Goal: Task Accomplishment & Management: Use online tool/utility

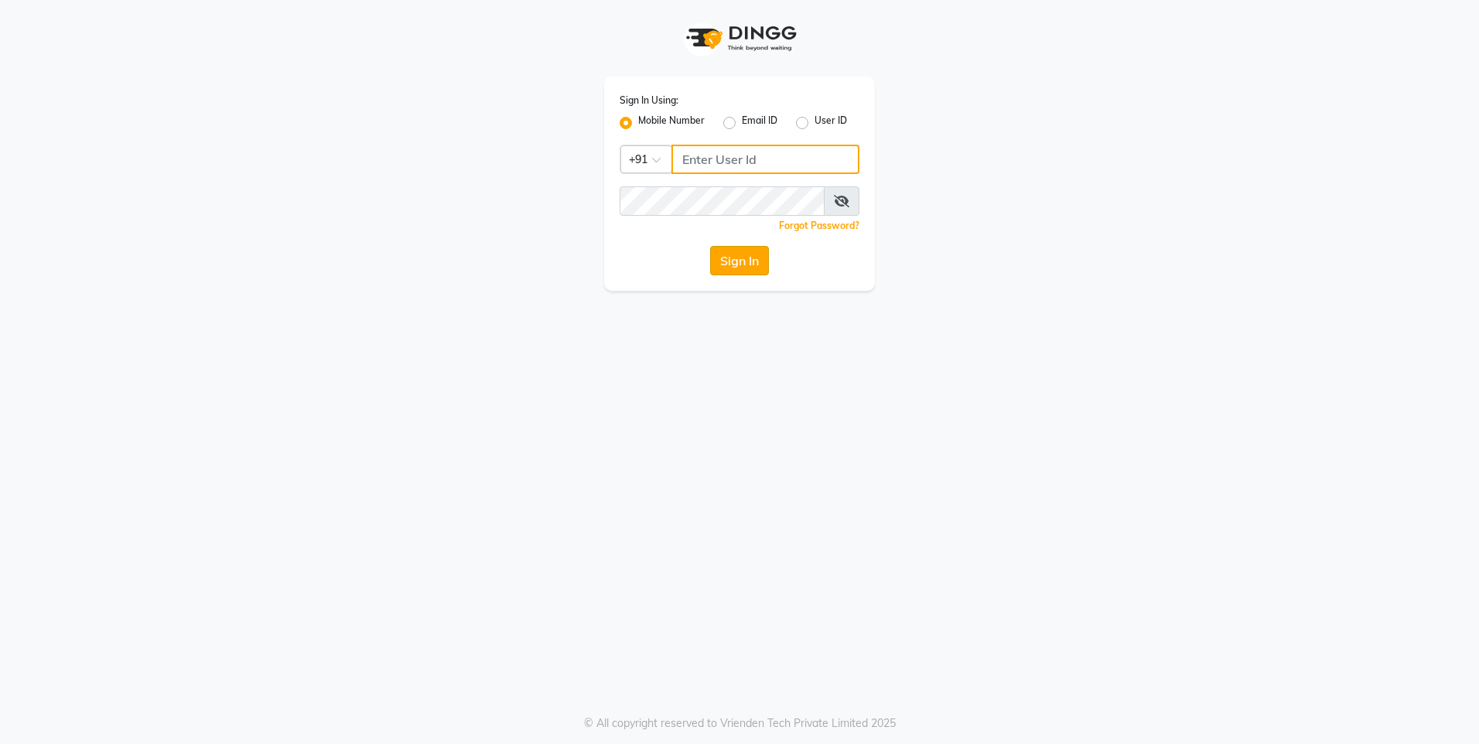
type input "9570567654"
click at [742, 246] on button "Sign In" at bounding box center [739, 260] width 59 height 29
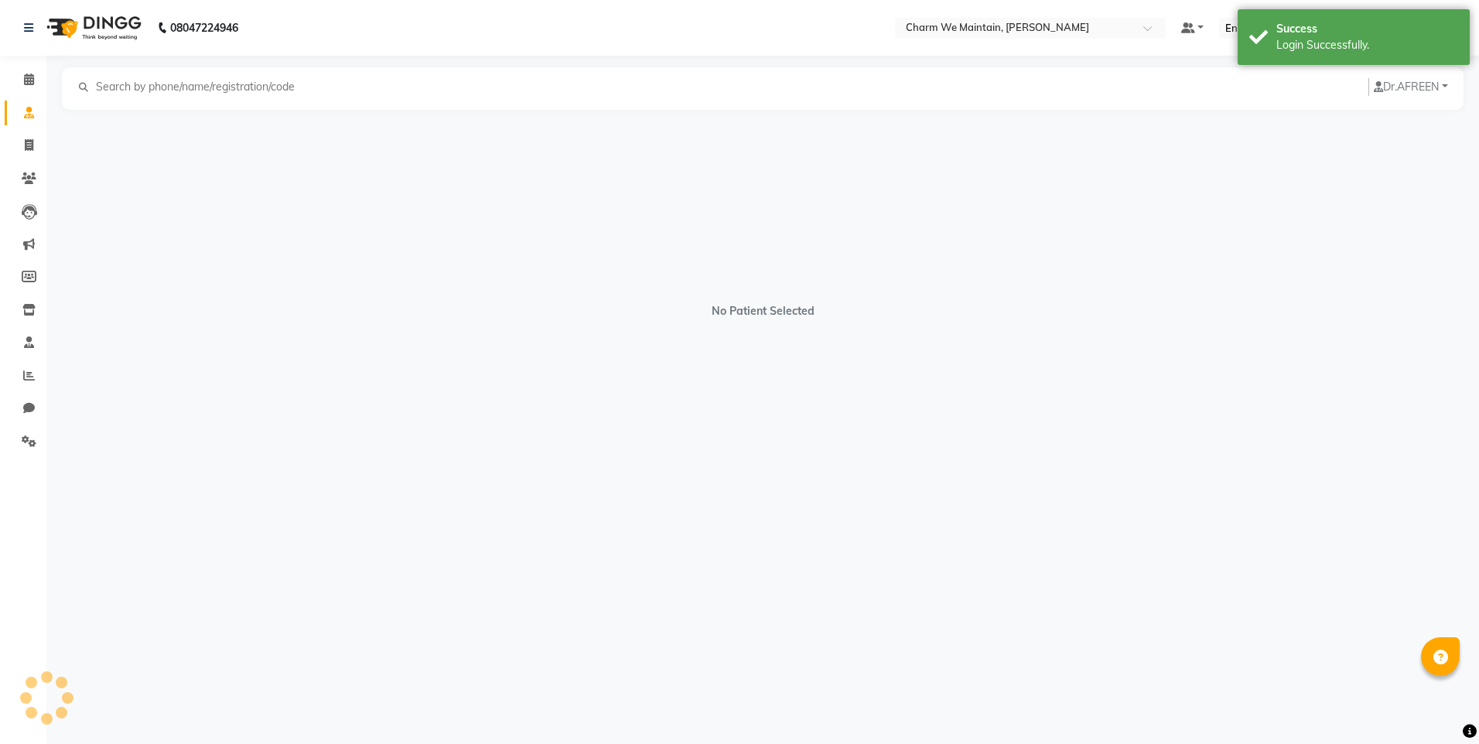
select select "en"
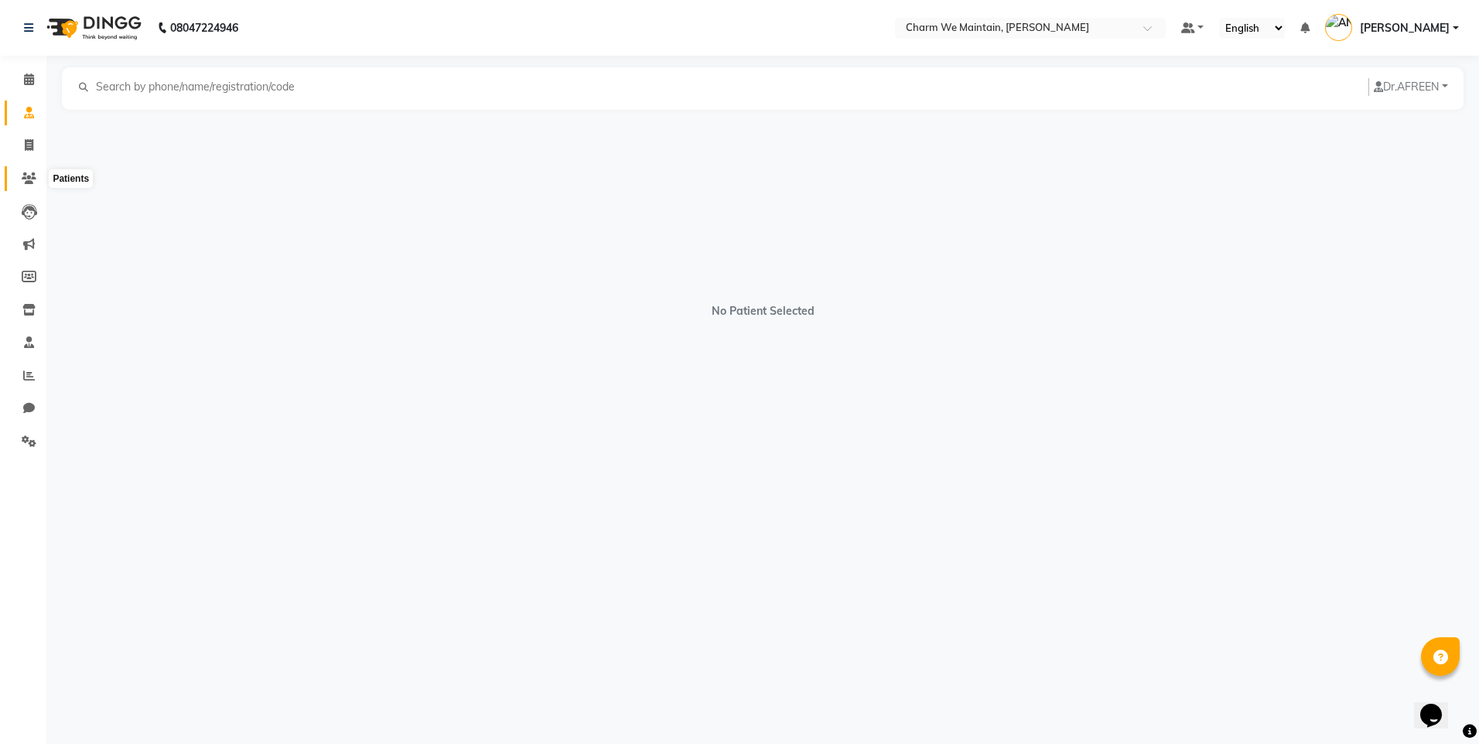
click at [33, 176] on icon at bounding box center [29, 178] width 15 height 12
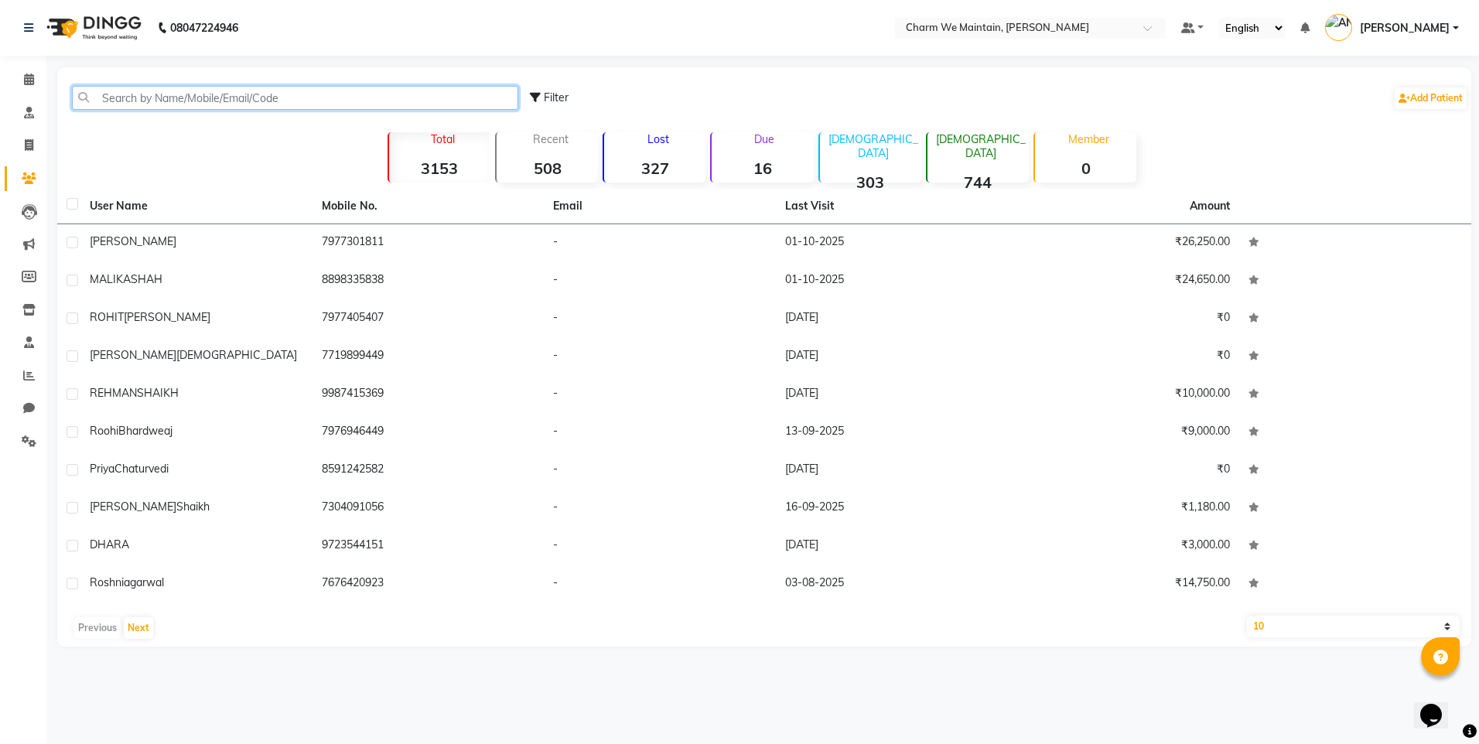
click at [294, 100] on input "text" at bounding box center [295, 98] width 446 height 24
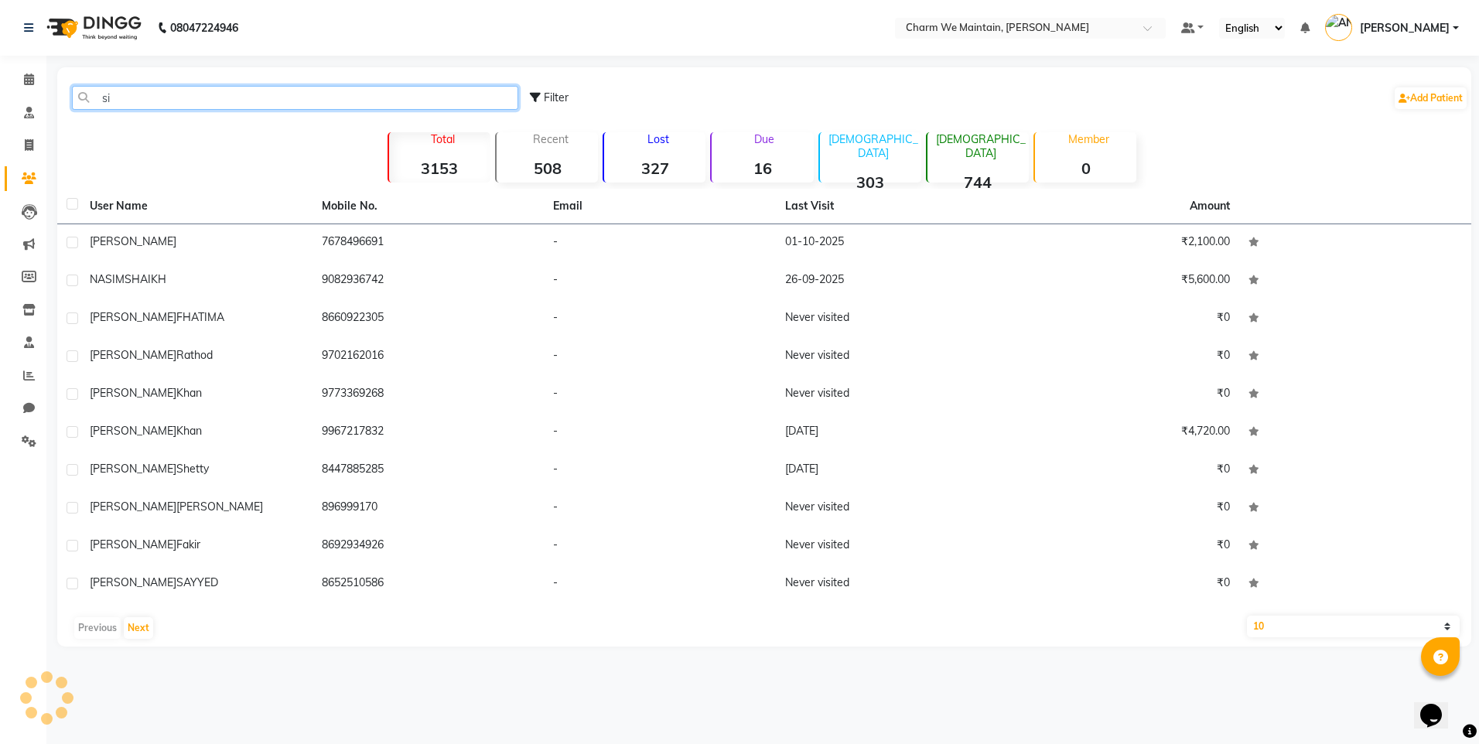
type input "s"
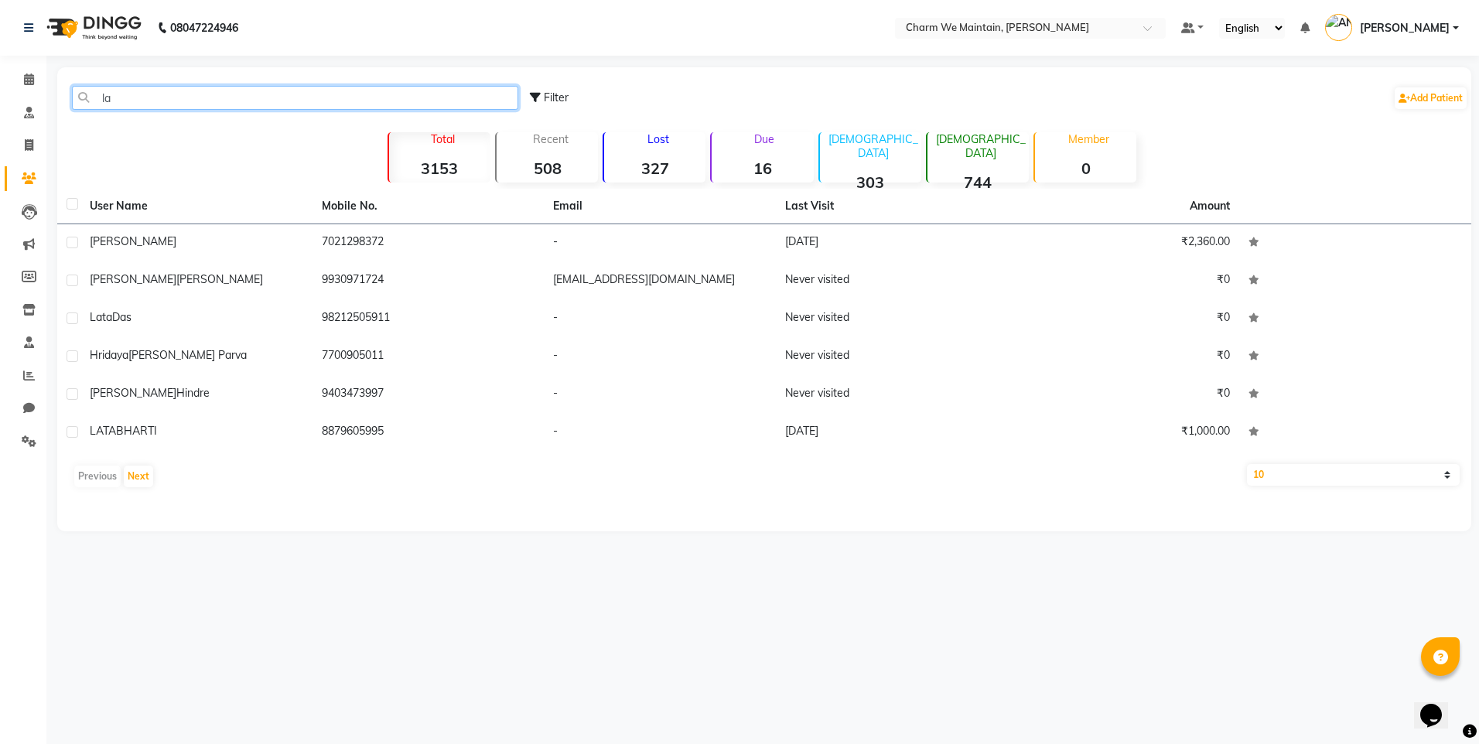
type input "l"
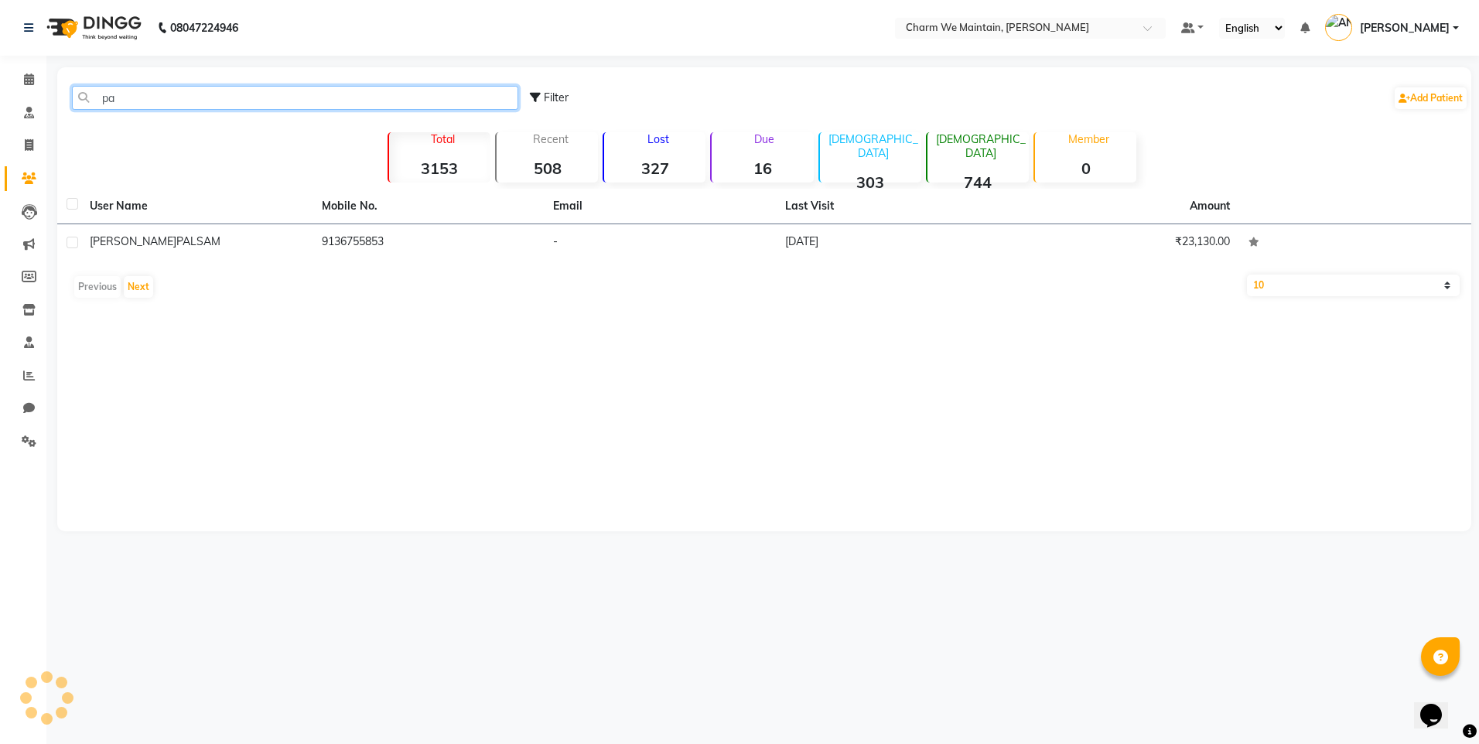
type input "p"
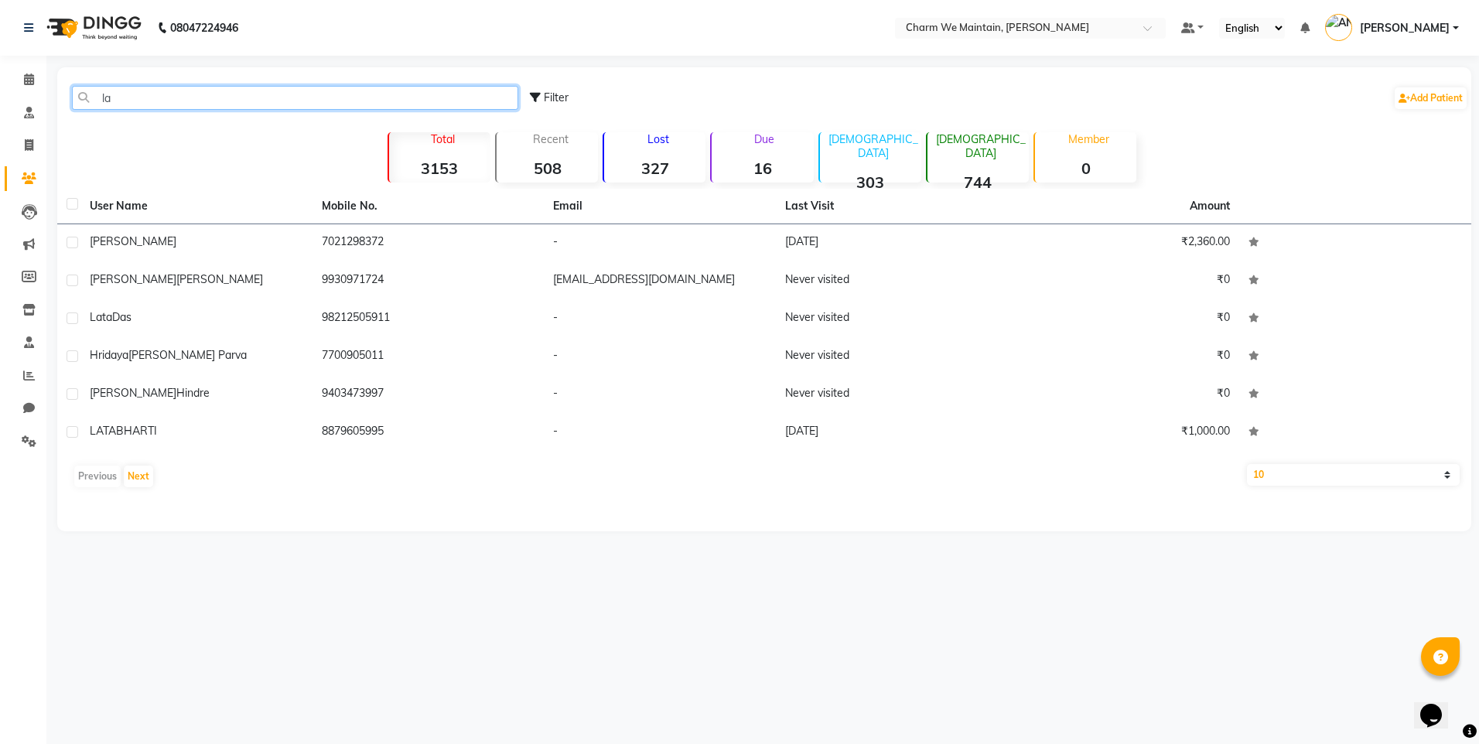
type input "l"
paste input "[PERSON_NAME]"
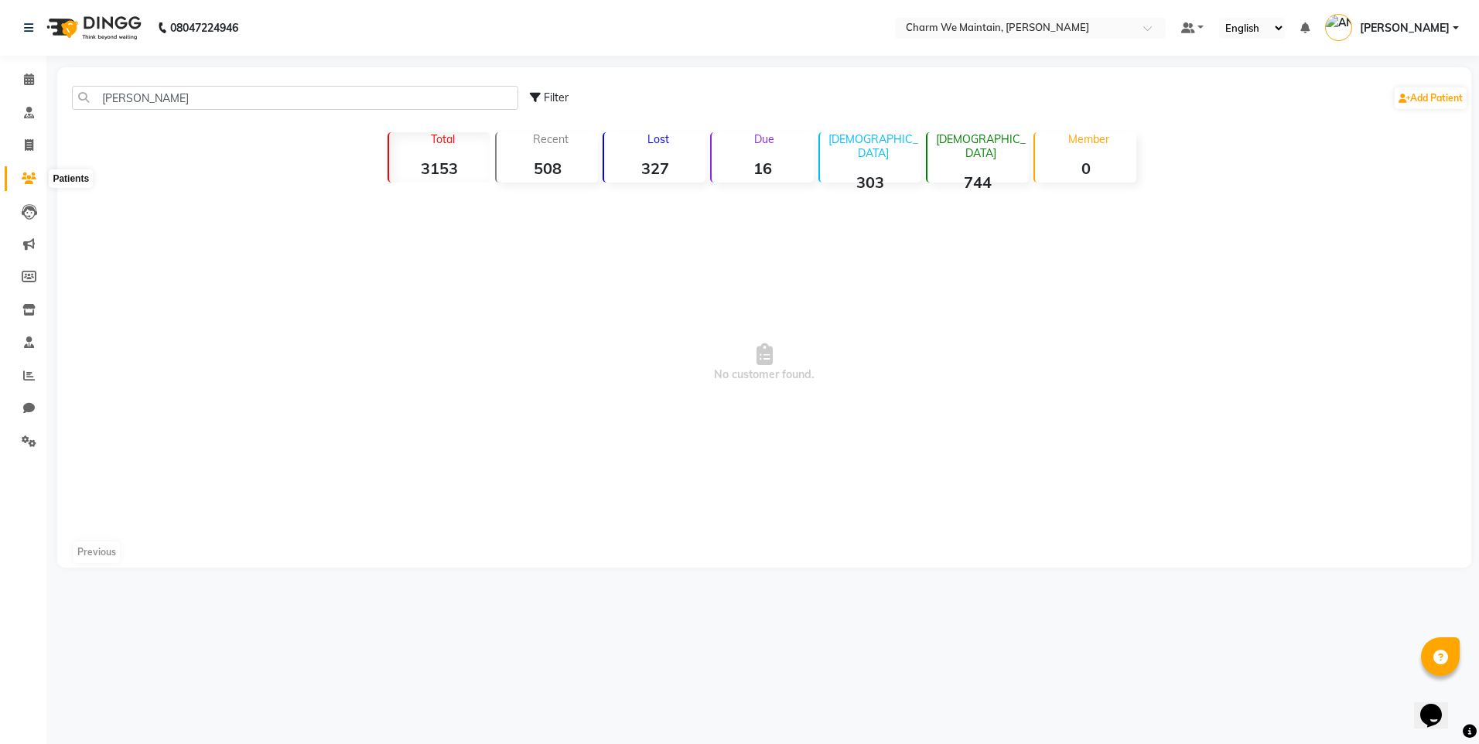
click at [34, 179] on icon at bounding box center [29, 178] width 15 height 12
click at [208, 107] on input "[PERSON_NAME]" at bounding box center [295, 98] width 446 height 24
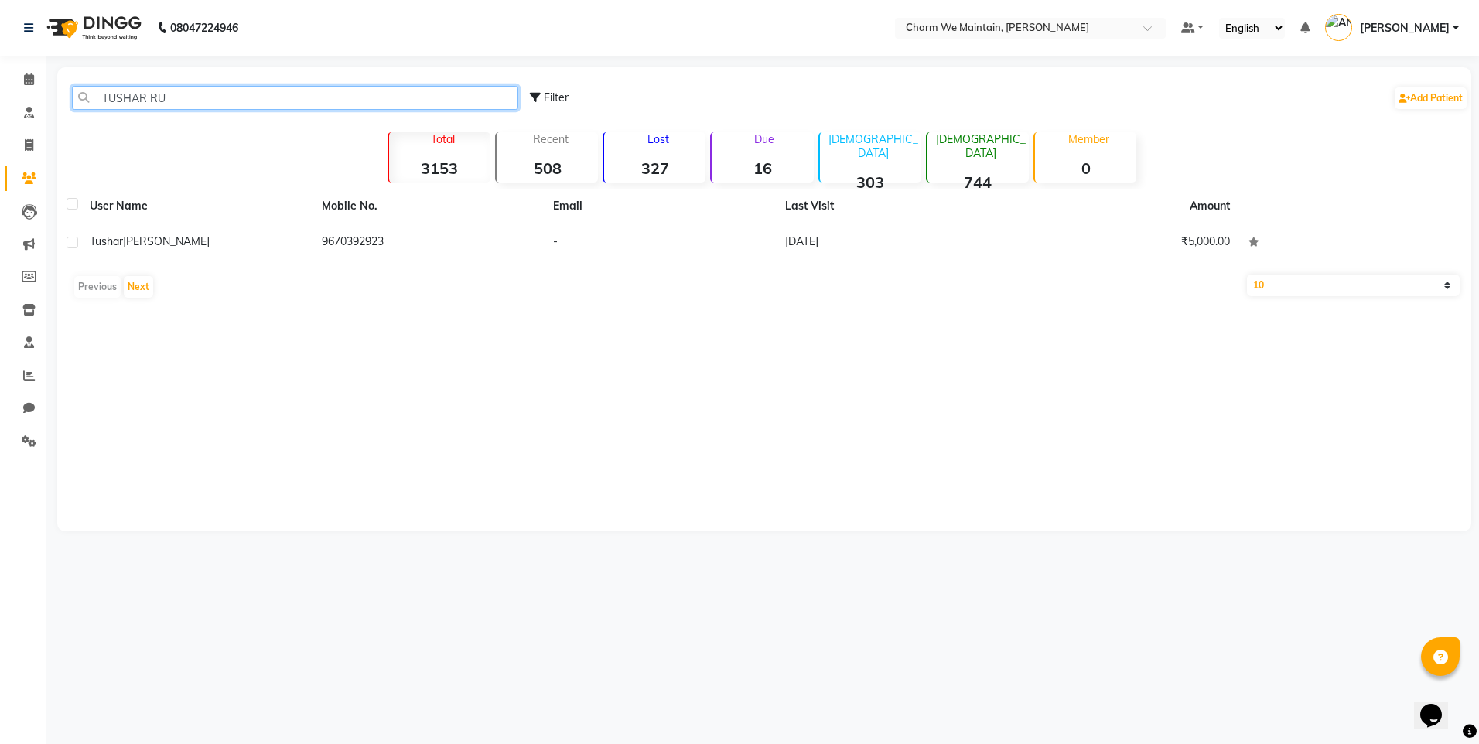
click at [198, 107] on input "TUSHAR RU" at bounding box center [295, 98] width 446 height 24
click at [198, 103] on input "TUSHAR RU" at bounding box center [295, 98] width 446 height 24
type input "T"
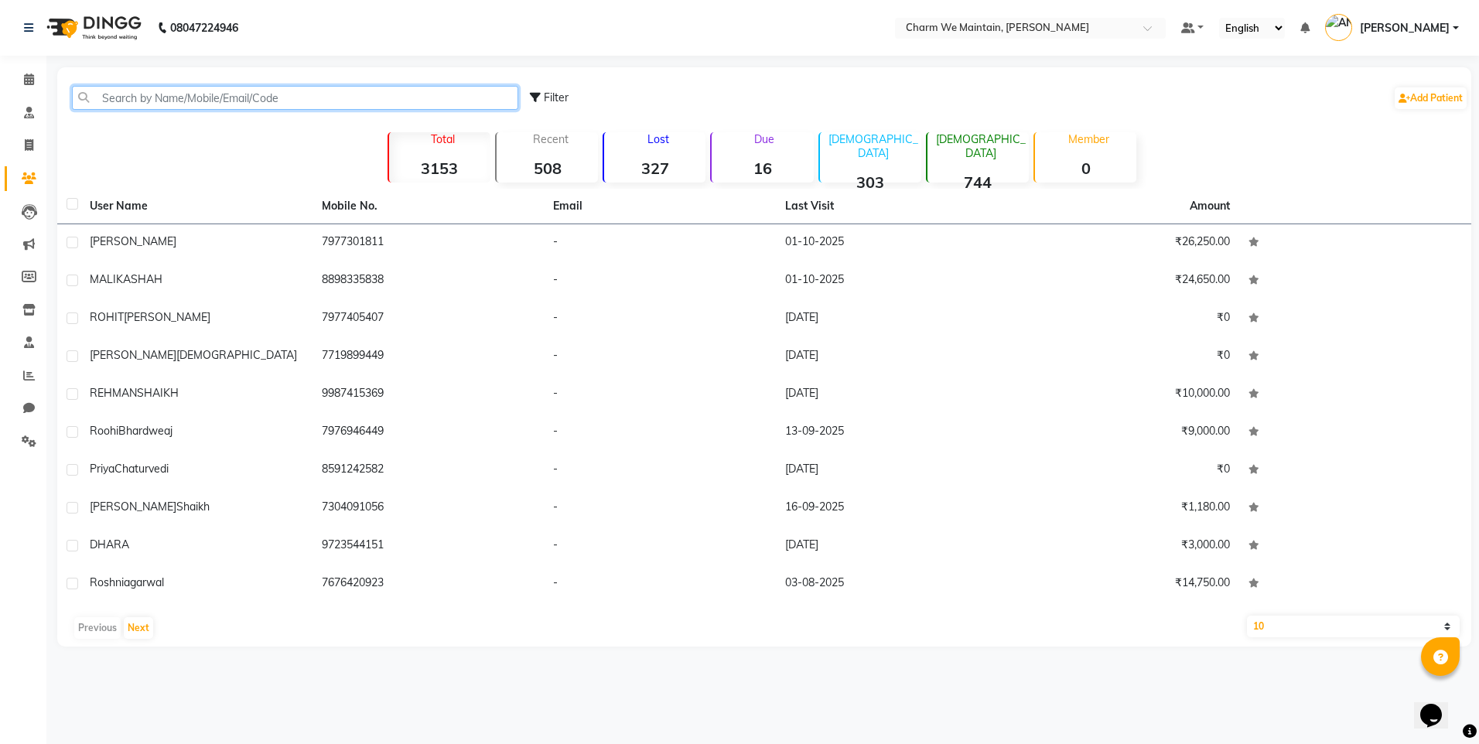
paste input "[PERSON_NAME]"
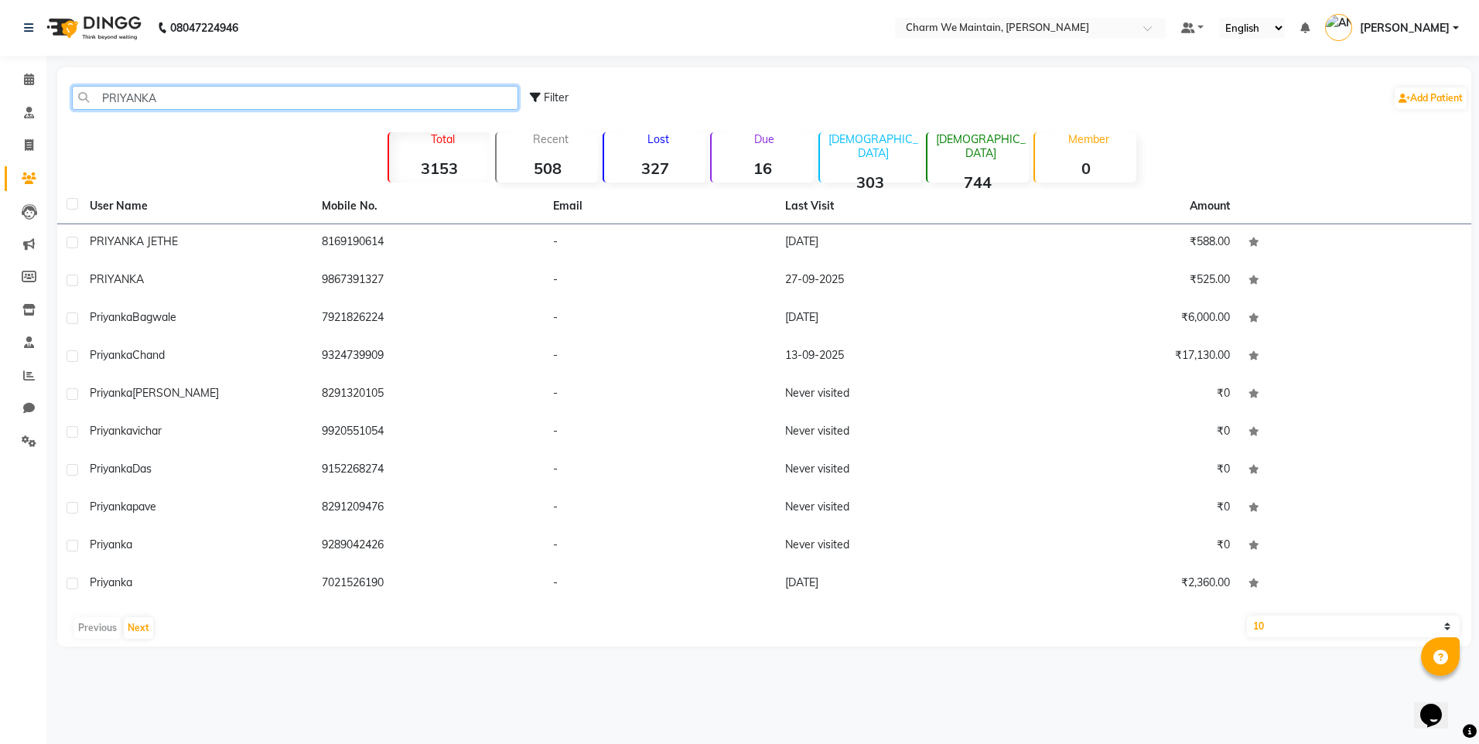
click at [208, 102] on input "PRIYANKA" at bounding box center [295, 98] width 446 height 24
type input "P"
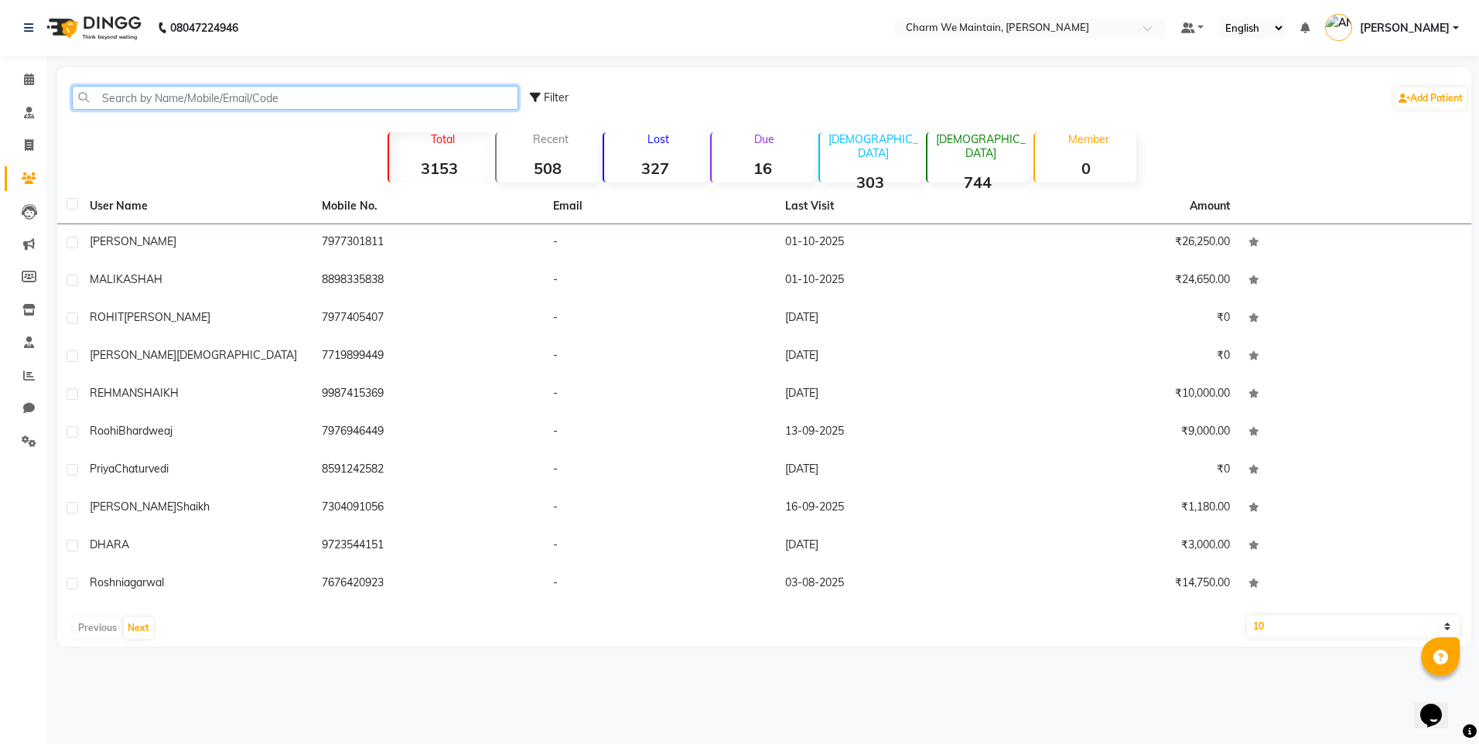
paste input "[PERSON_NAME]"
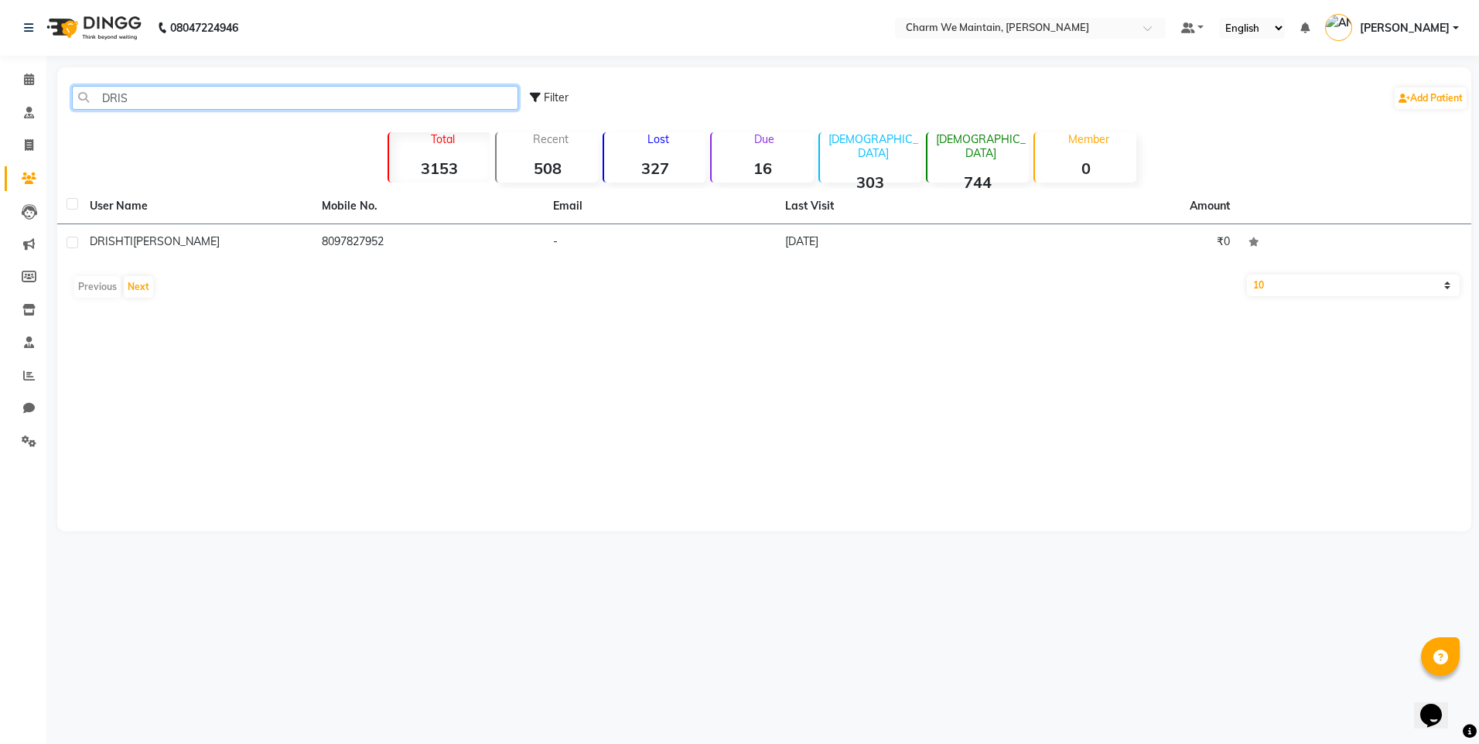
click at [180, 97] on input "DRIS" at bounding box center [295, 98] width 446 height 24
type input "D"
paste input "[PERSON_NAME]"
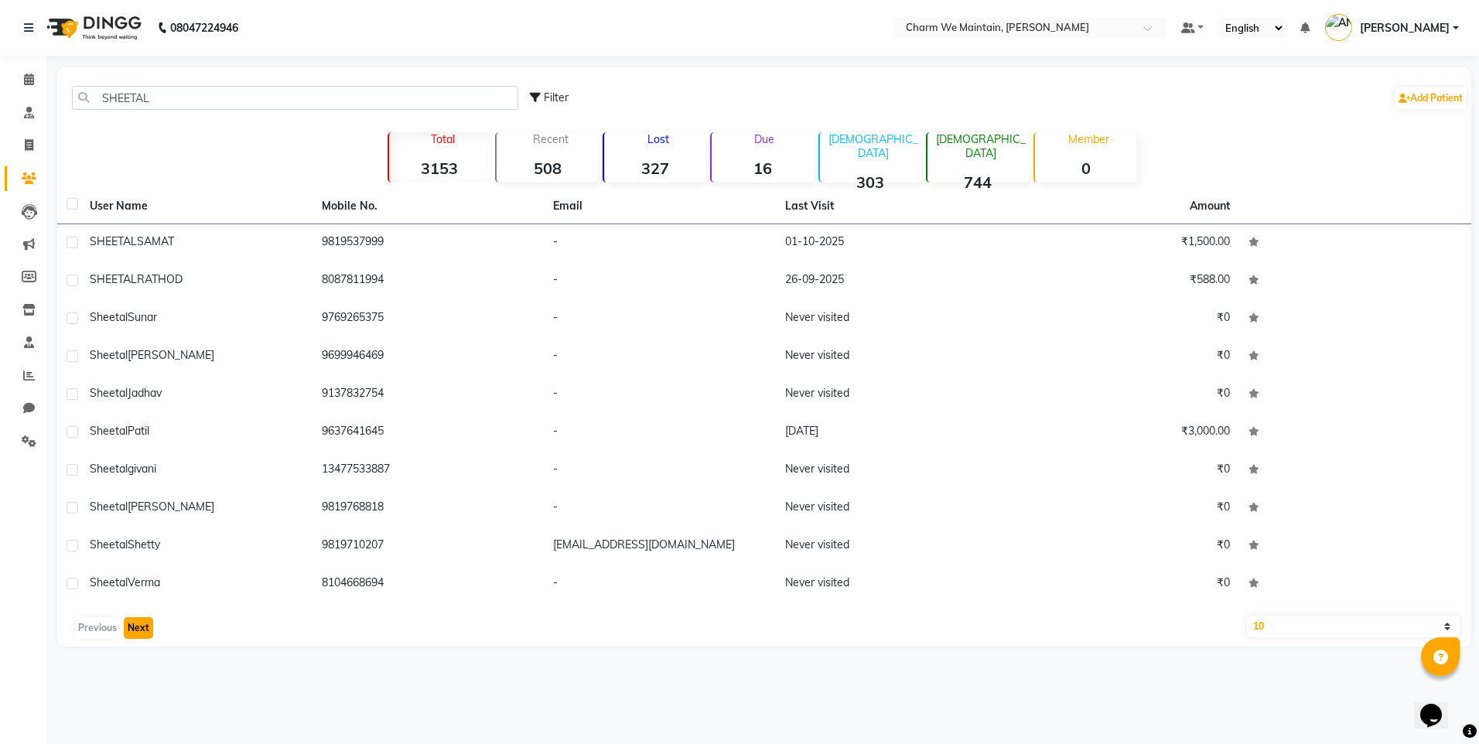
click at [136, 628] on button "Next" at bounding box center [138, 628] width 29 height 22
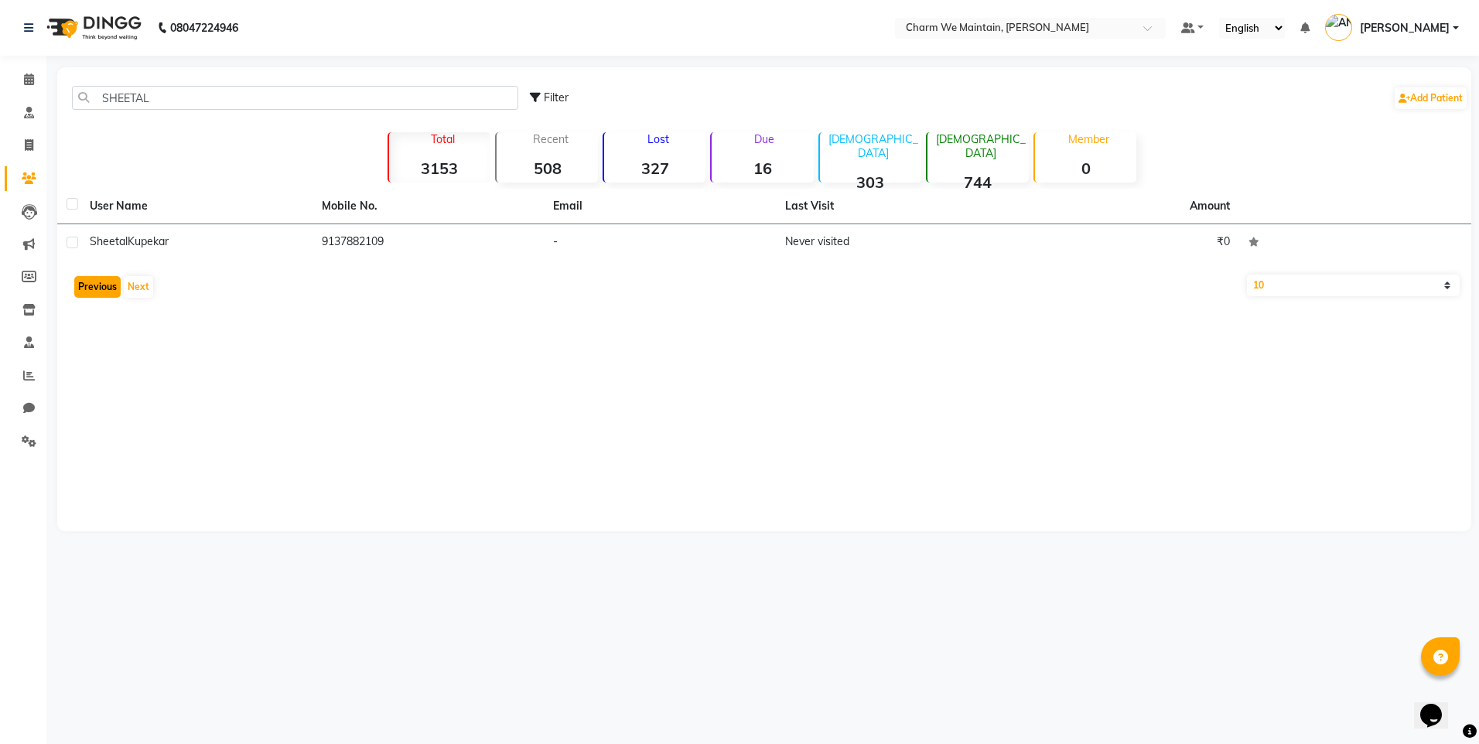
click at [101, 282] on button "Previous" at bounding box center [97, 287] width 46 height 22
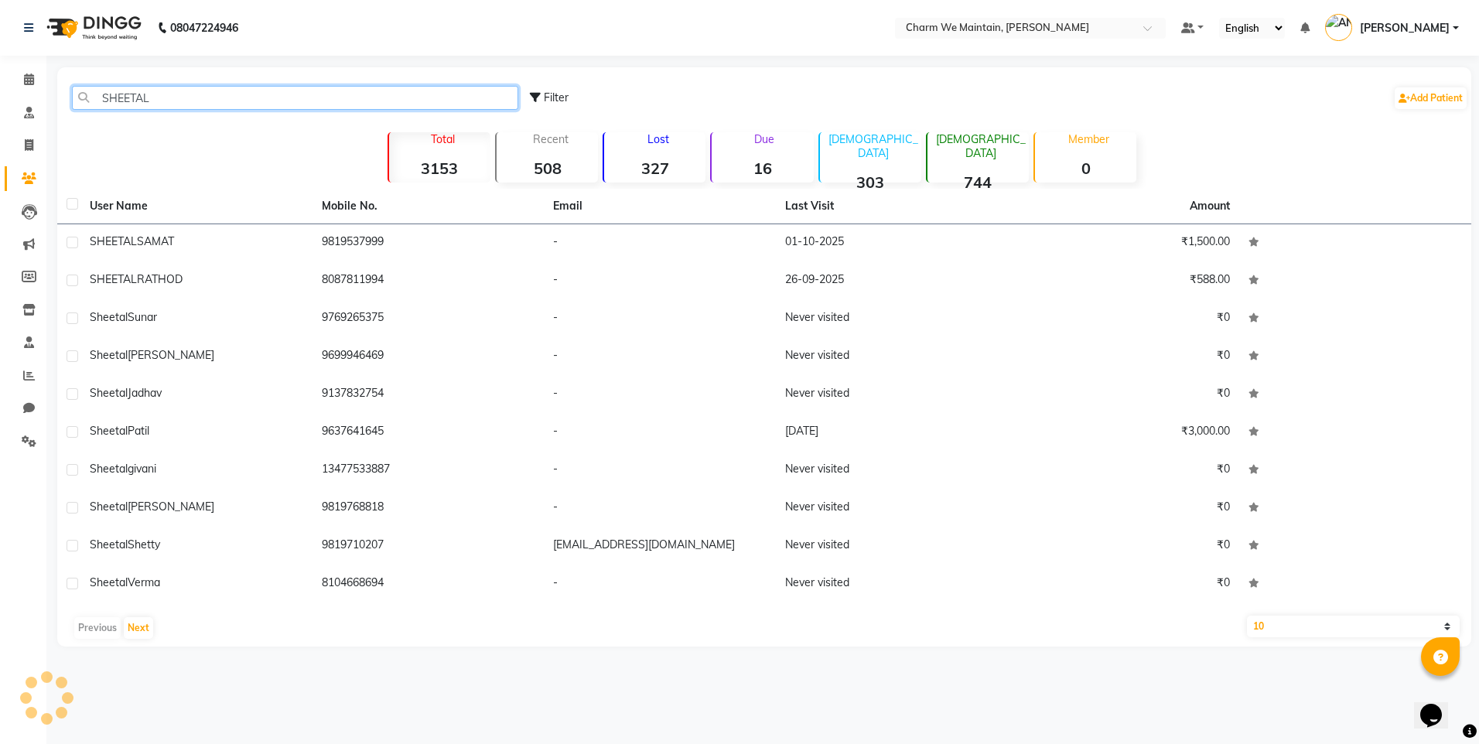
click at [177, 94] on input "SHEETAL" at bounding box center [295, 98] width 446 height 24
type input "S"
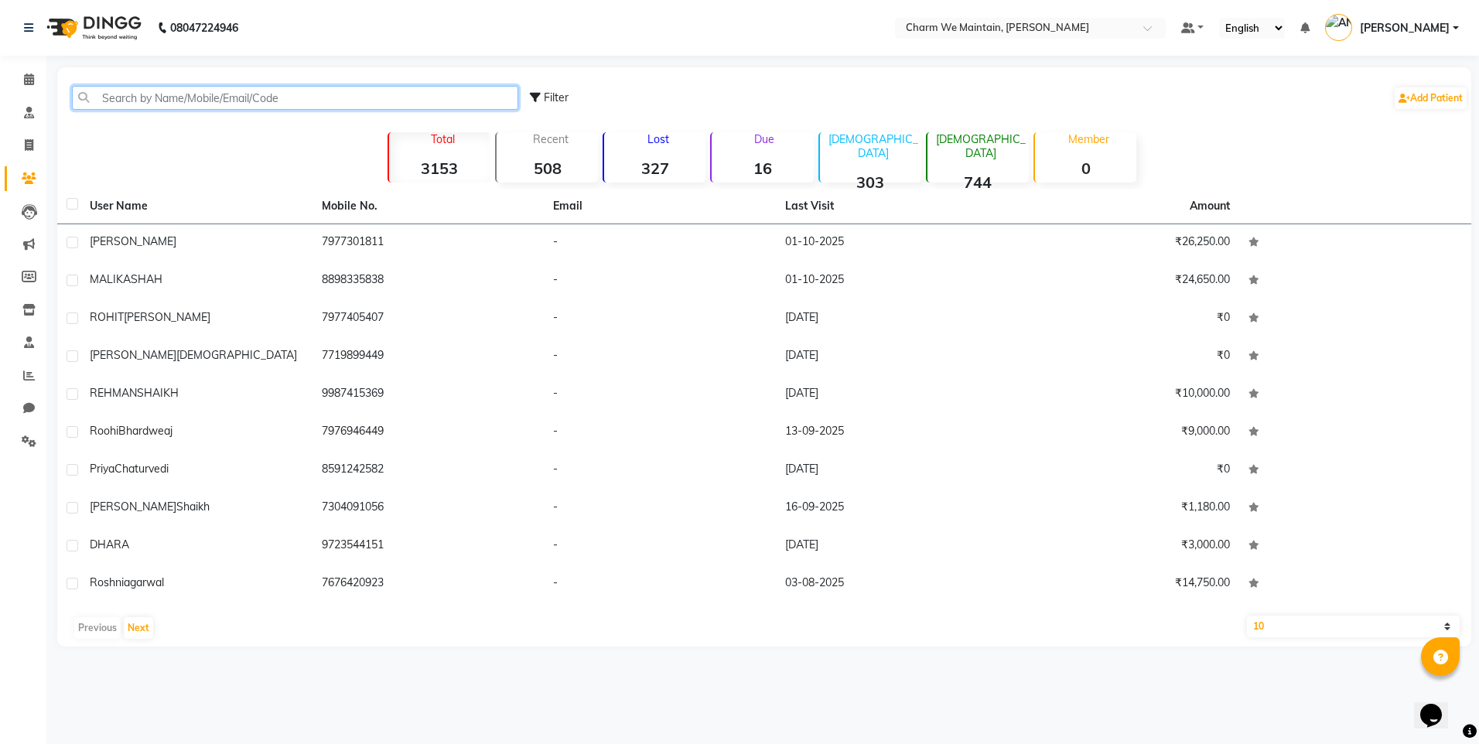
paste input "[PERSON_NAME]"
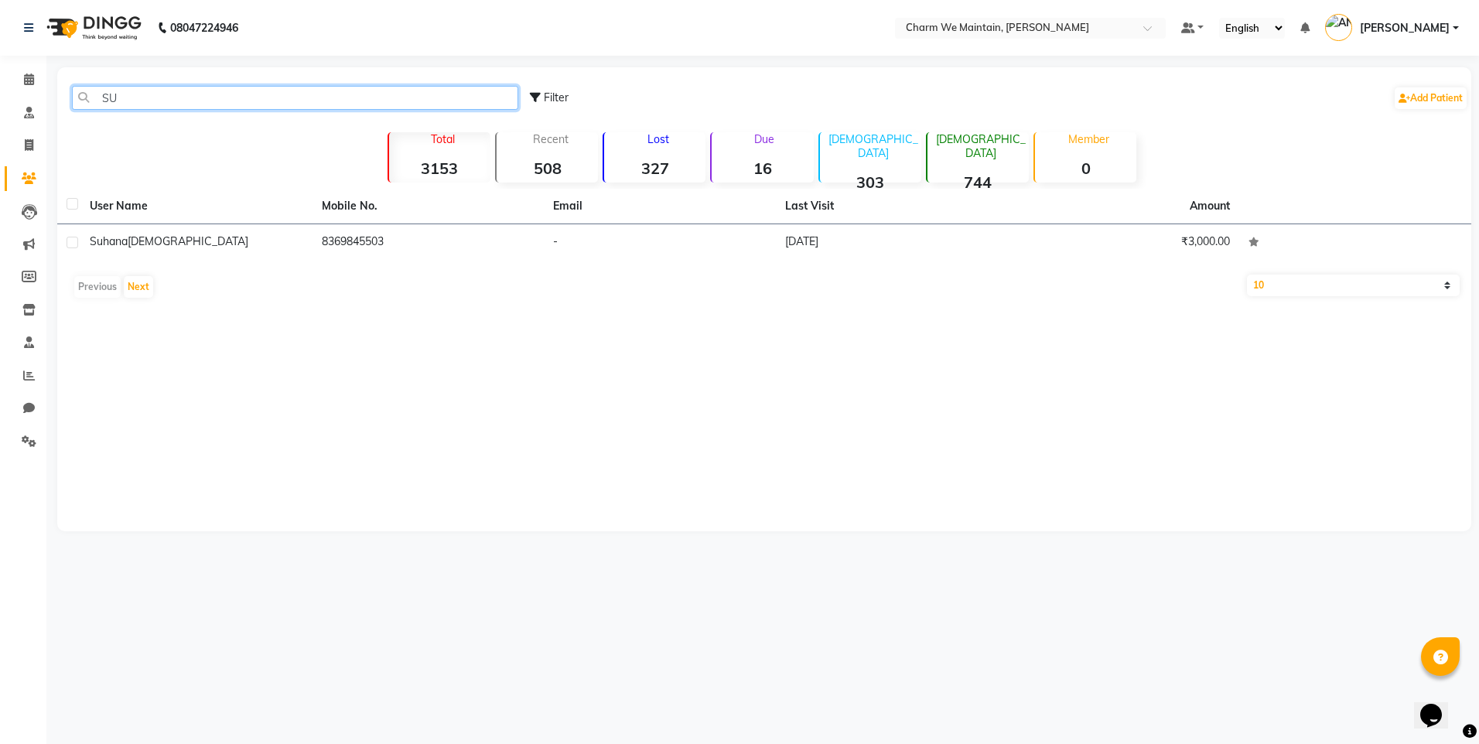
type input "S"
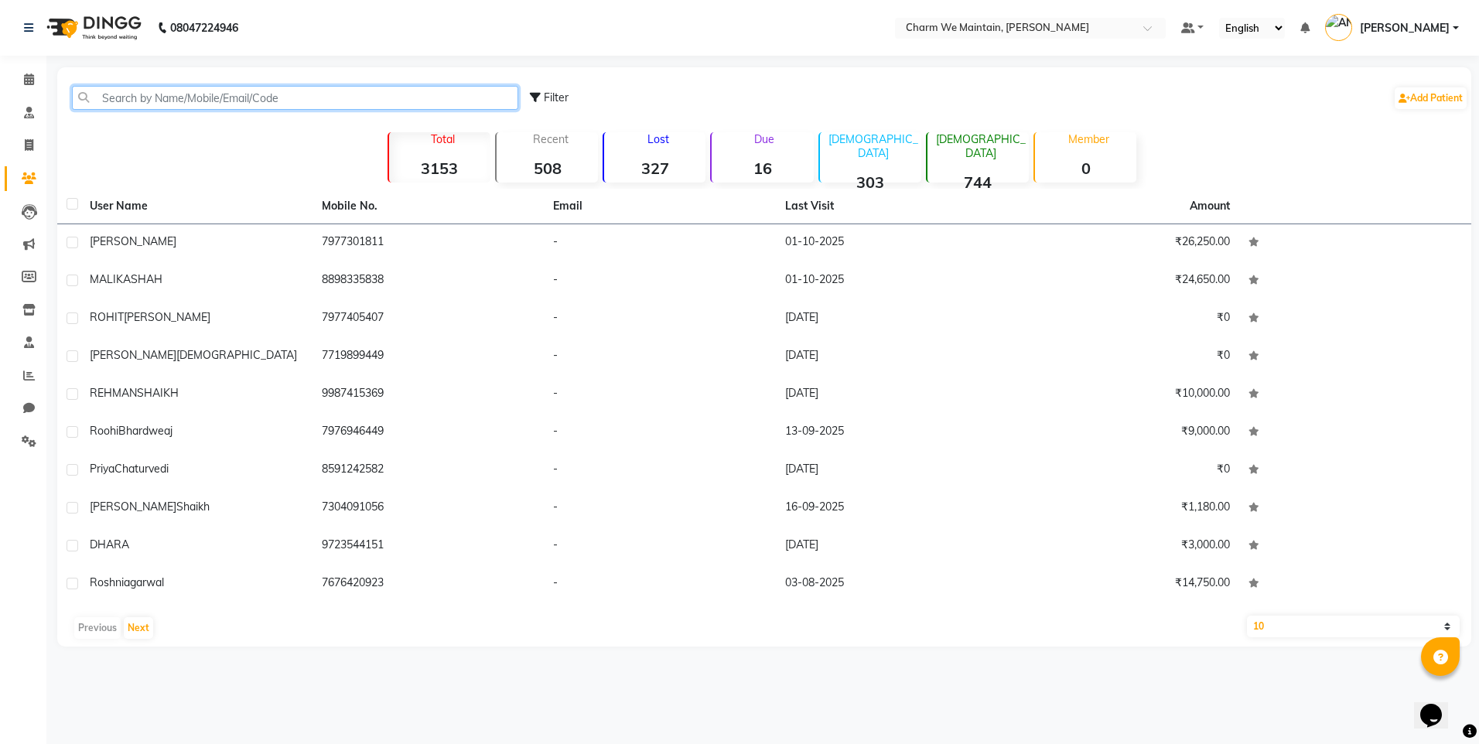
paste input "[PERSON_NAME]"
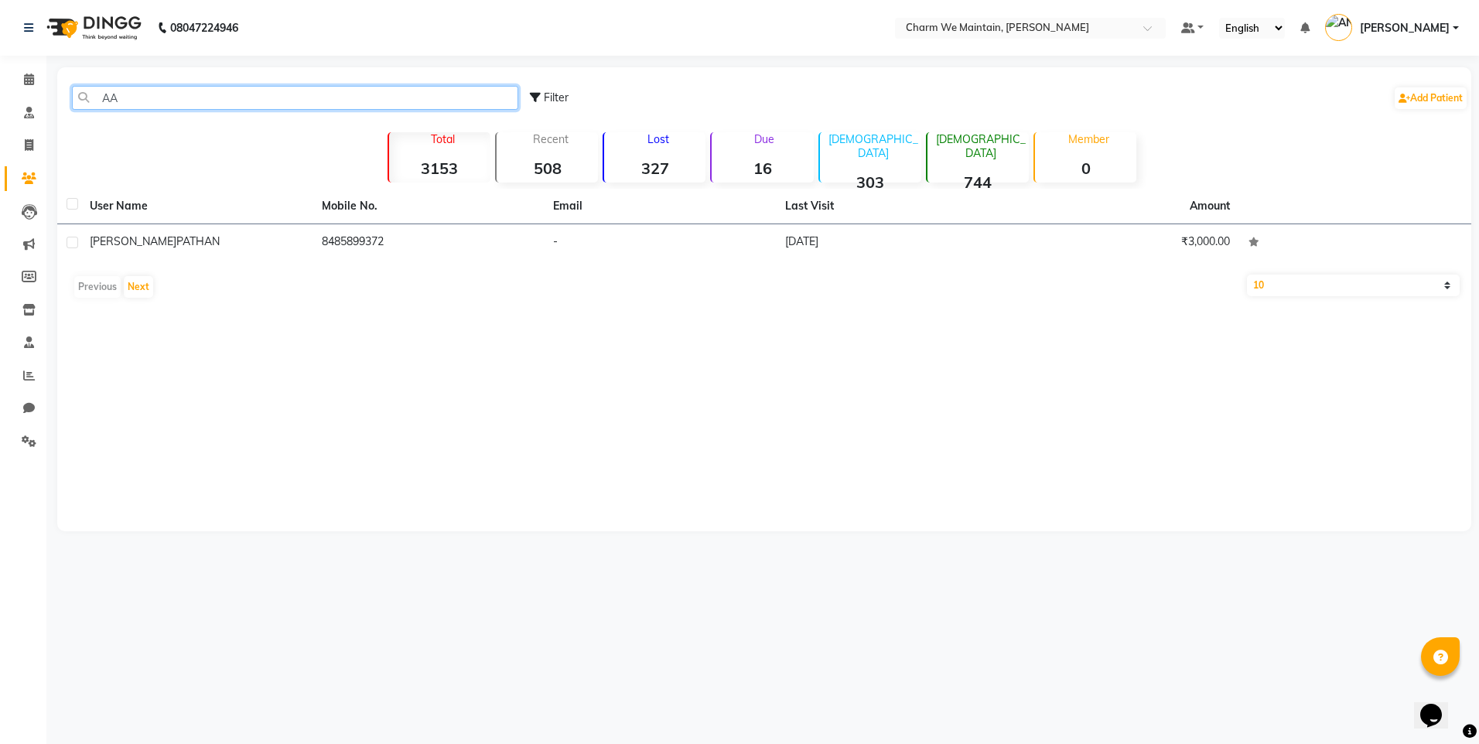
type input "A"
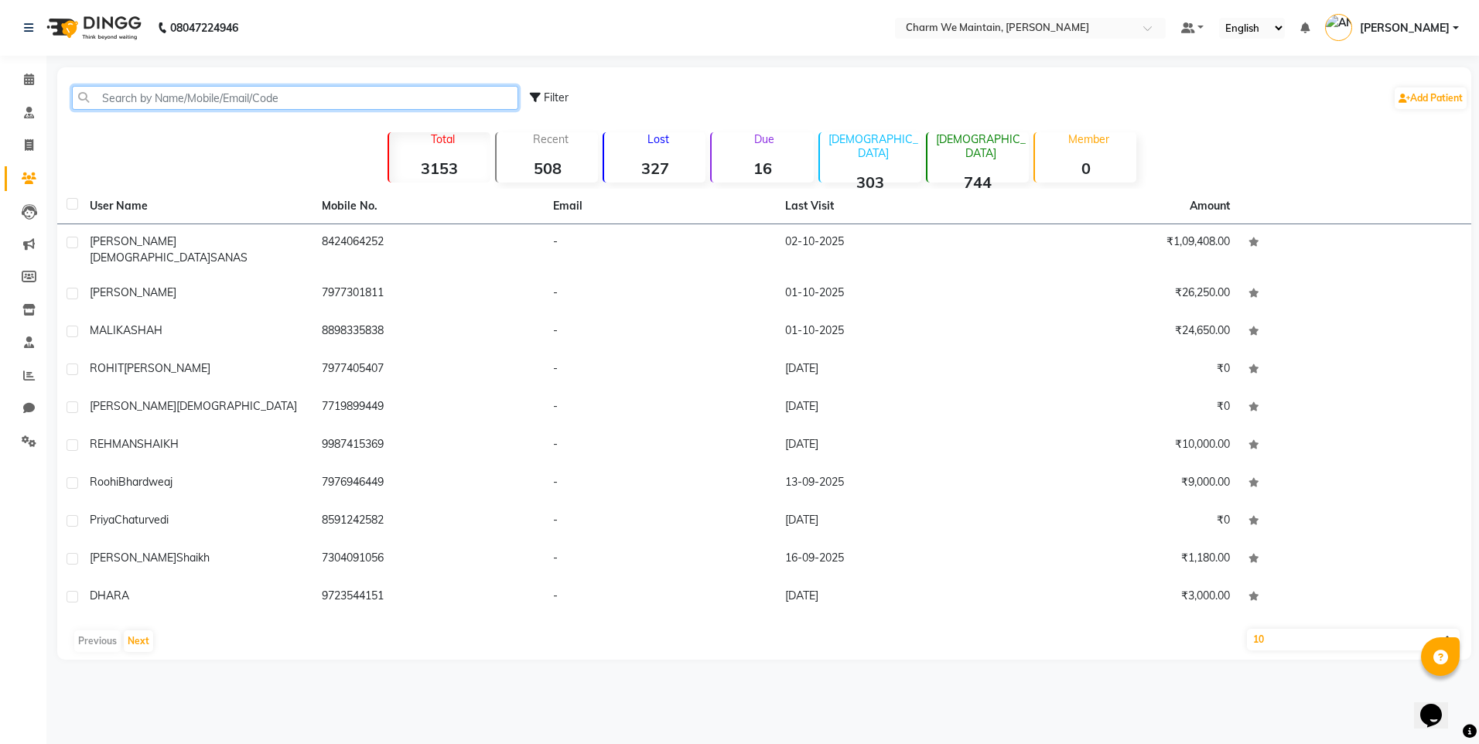
paste input "[PERSON_NAME]"
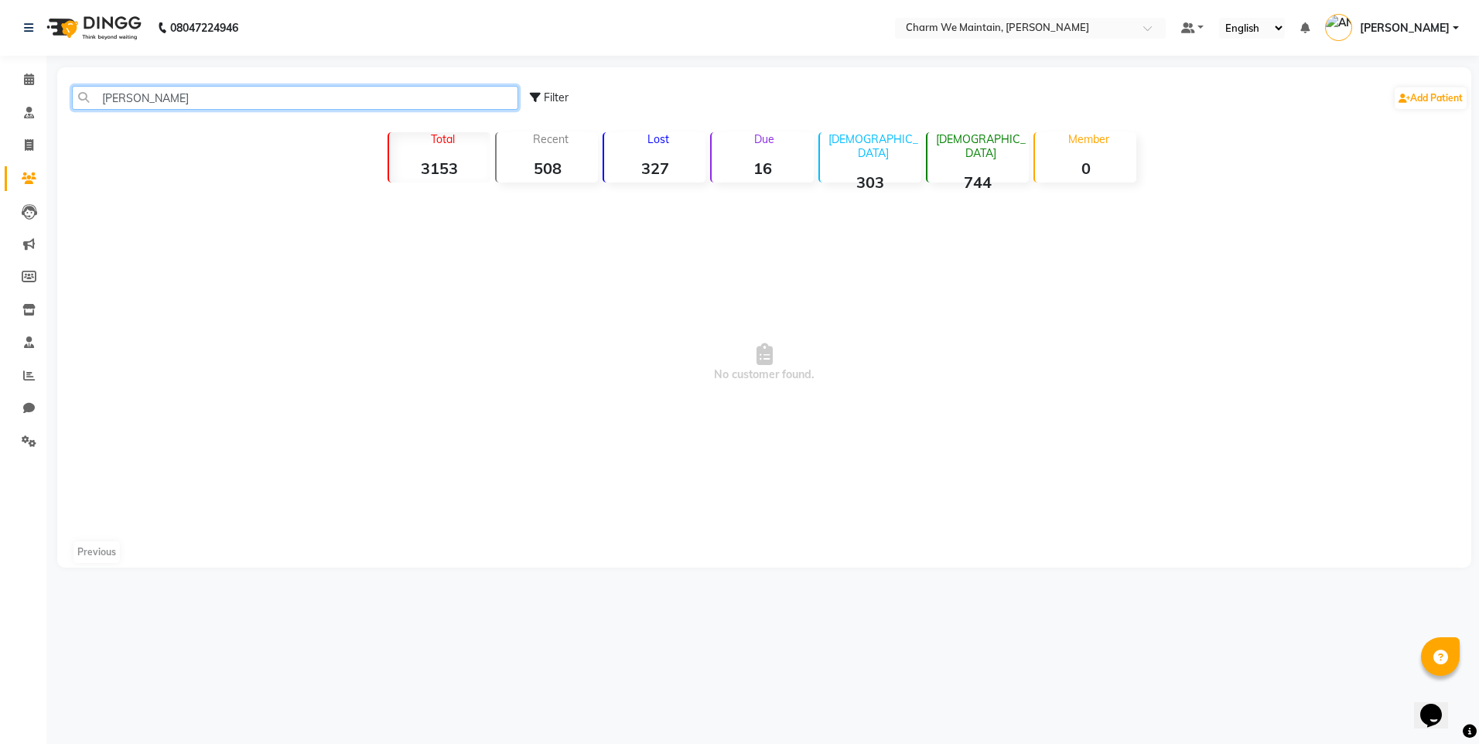
click at [278, 107] on input "[PERSON_NAME]" at bounding box center [295, 98] width 446 height 24
click at [234, 100] on input "[PERSON_NAME]" at bounding box center [295, 98] width 446 height 24
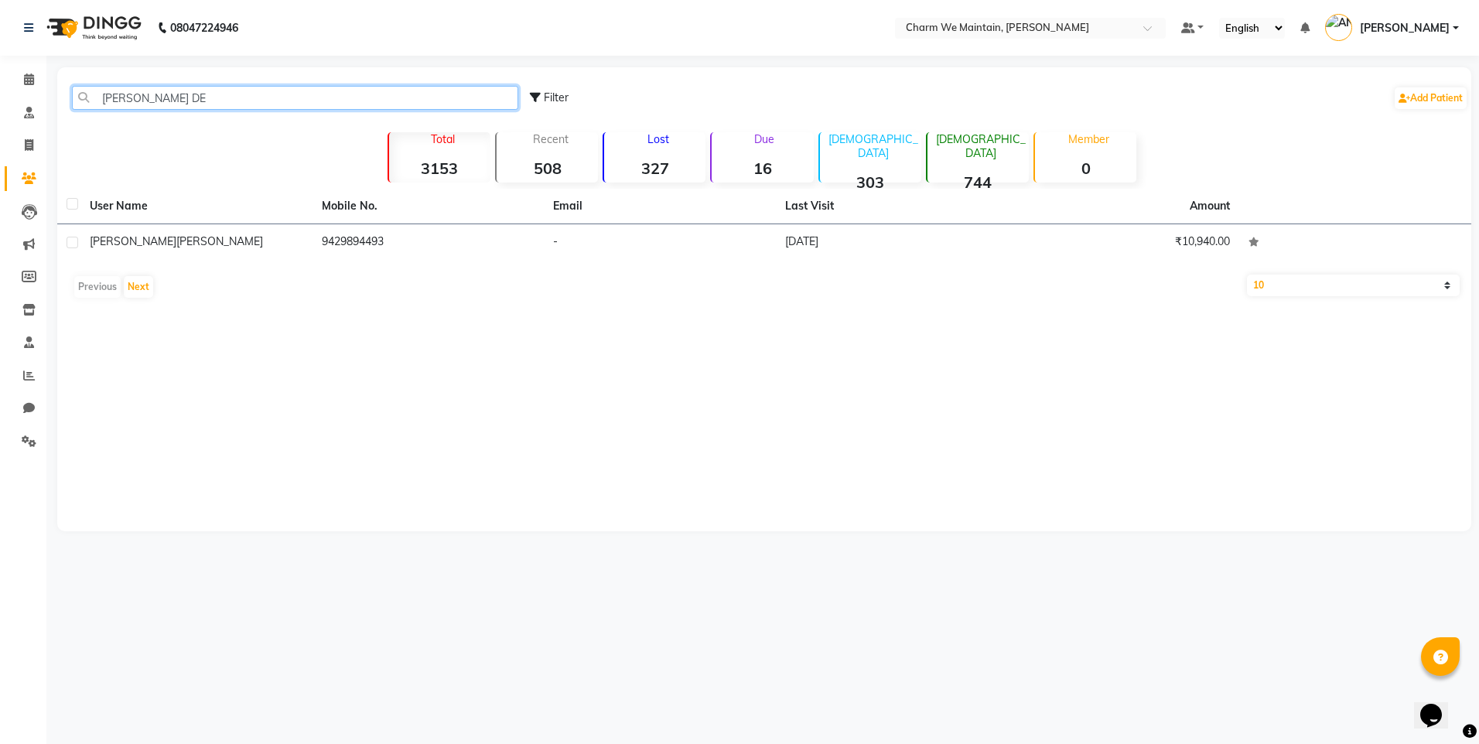
click at [166, 99] on input "[PERSON_NAME] DE" at bounding box center [295, 98] width 446 height 24
type input "H"
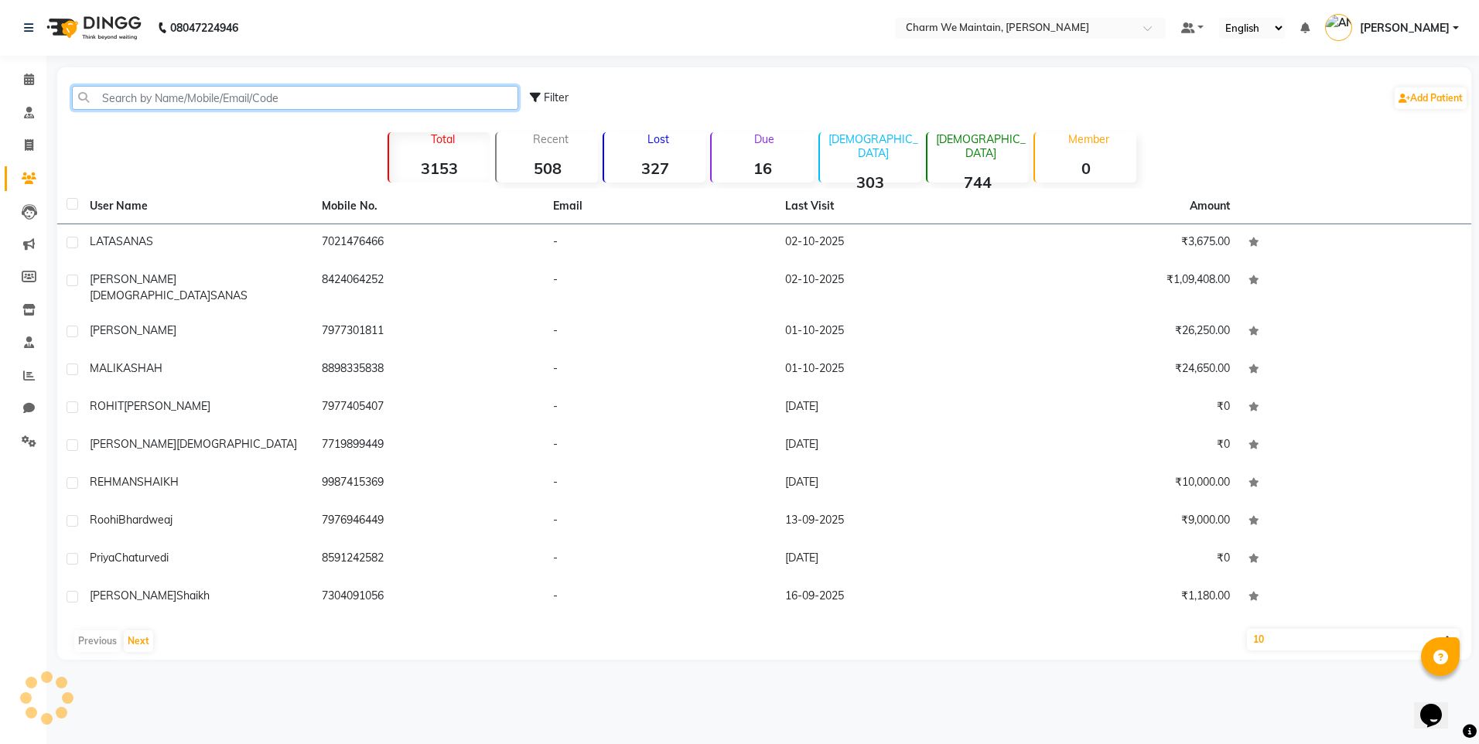
paste input "RESHMA PACHUMBRE"
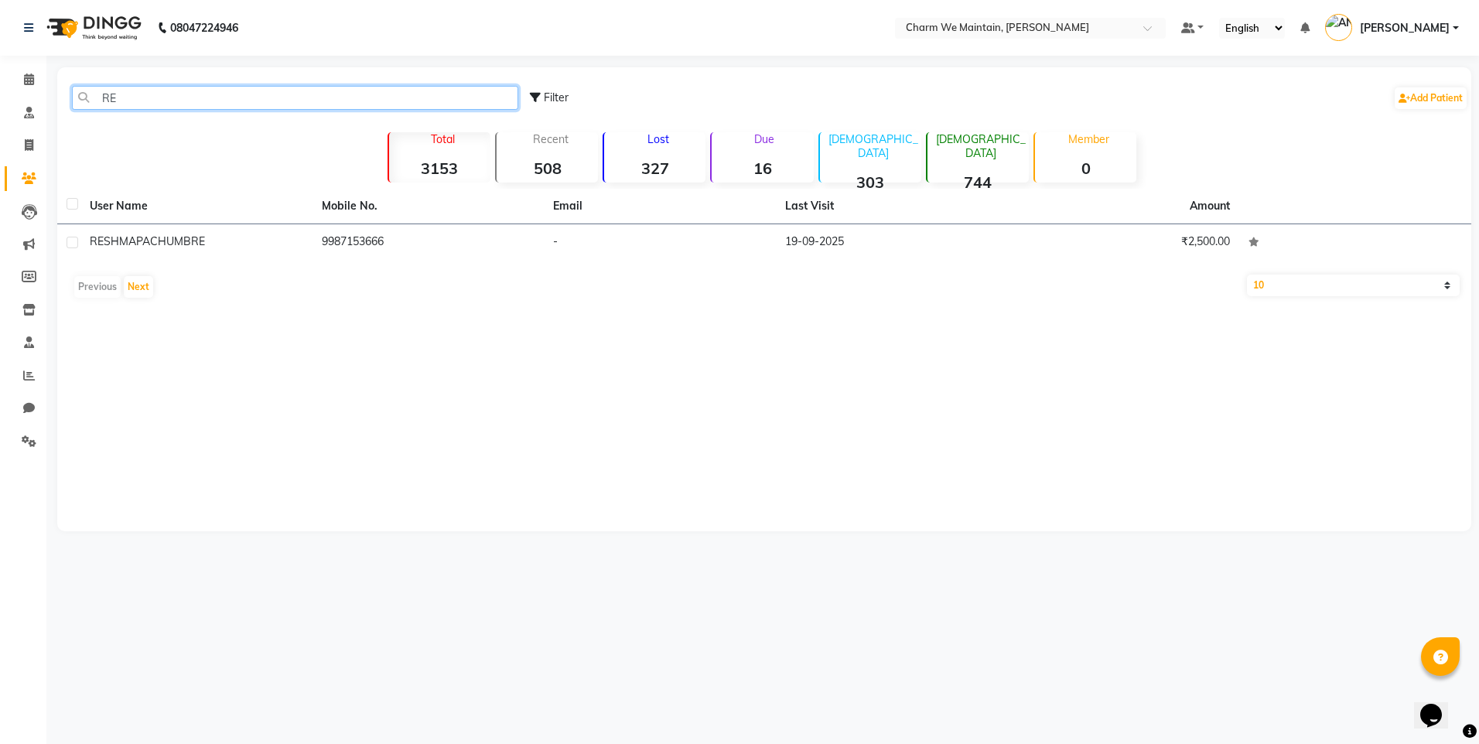
type input "R"
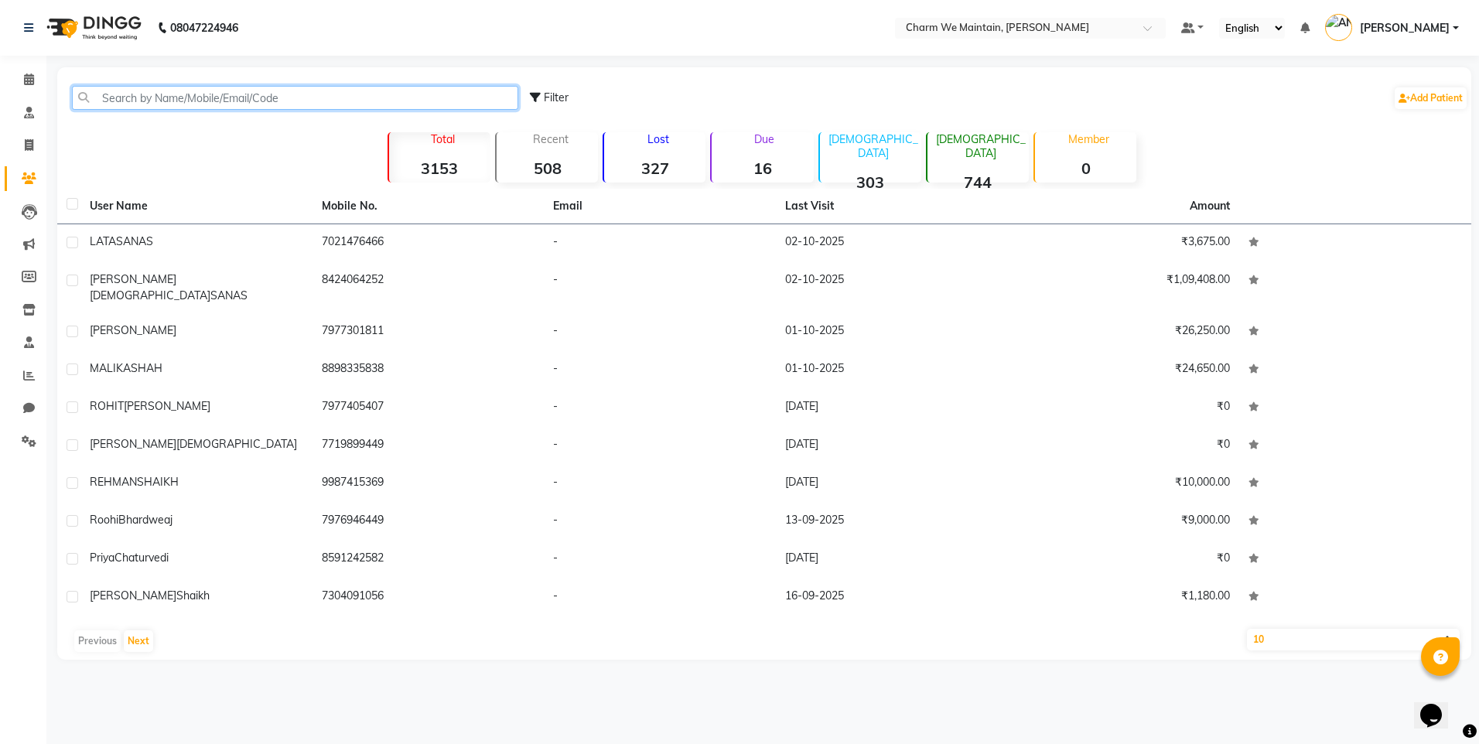
paste input "[PERSON_NAME]"
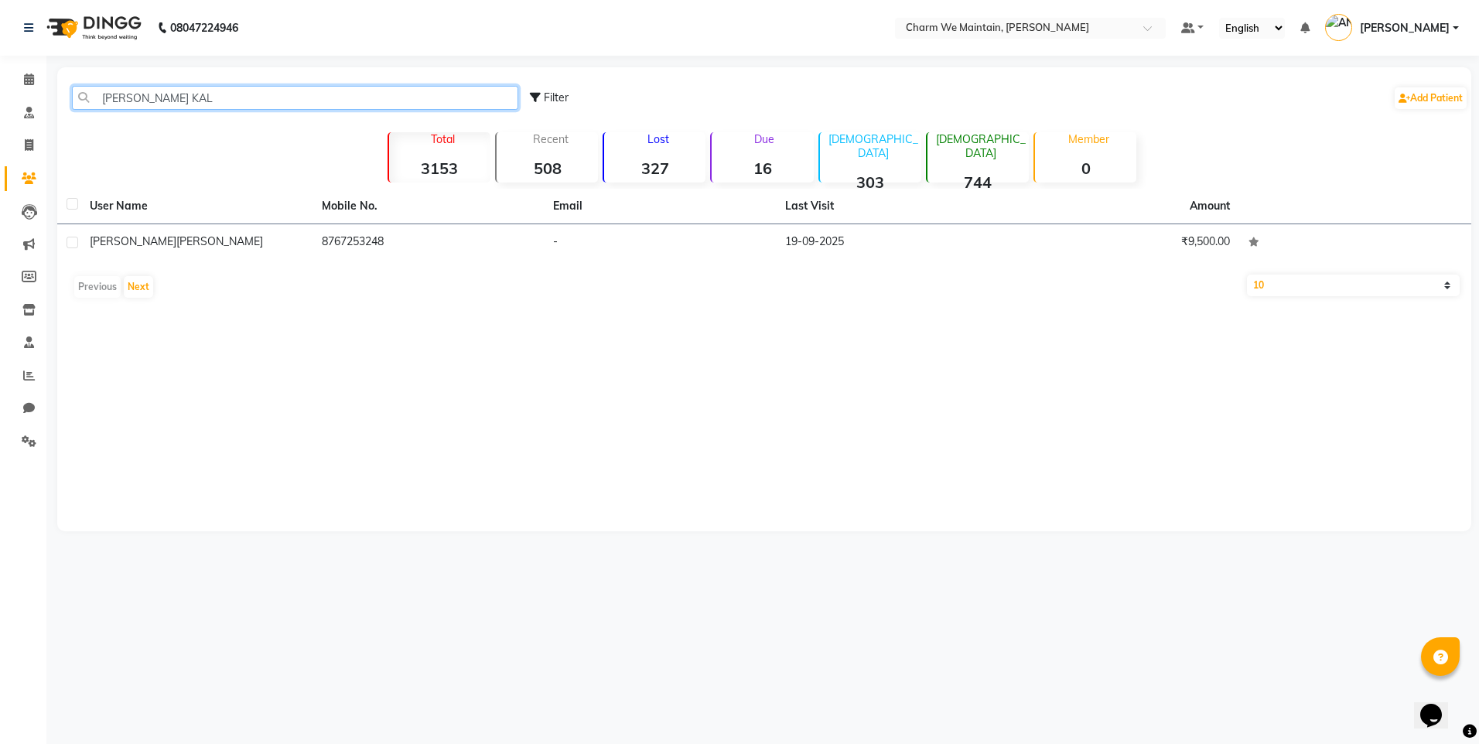
click at [203, 101] on input "[PERSON_NAME] KAL" at bounding box center [295, 98] width 446 height 24
type input "C"
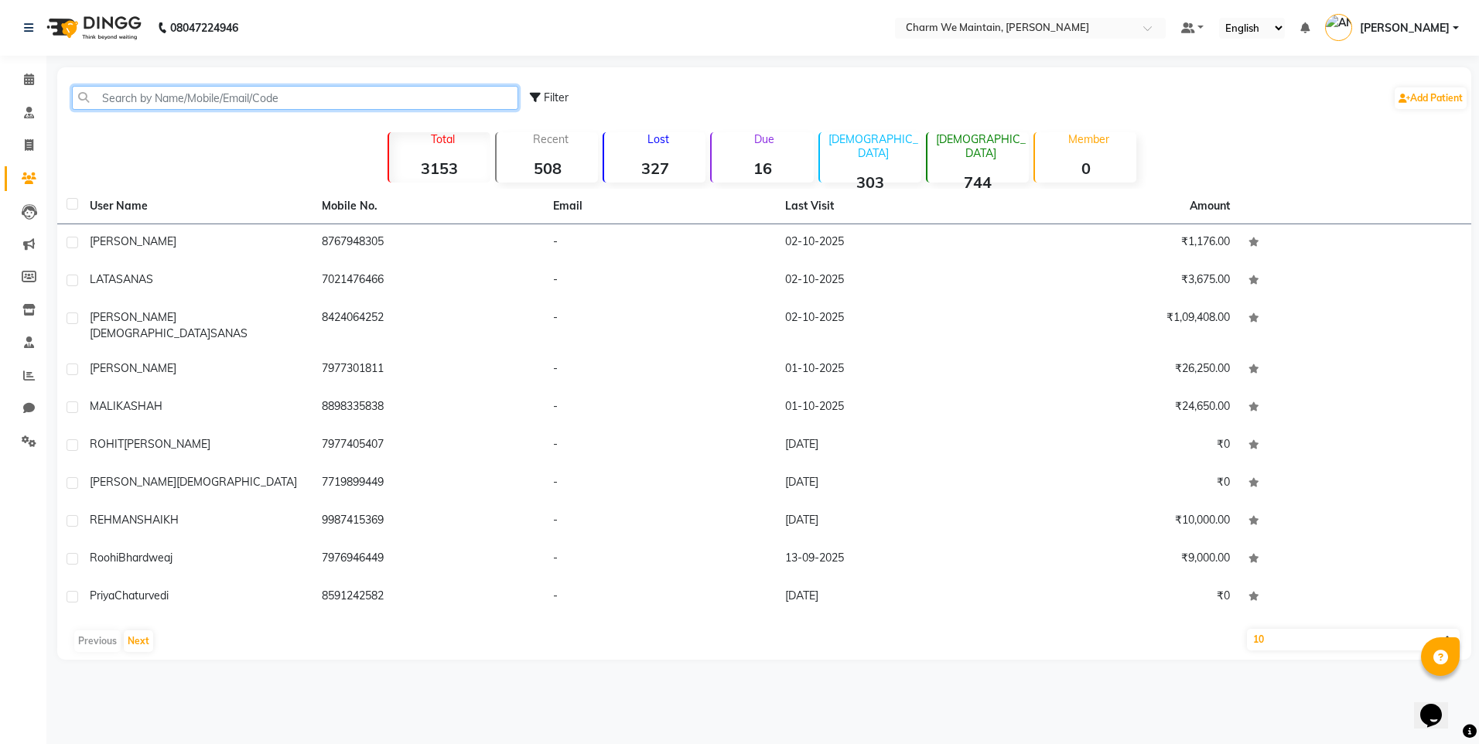
paste input "AJAY .[PERSON_NAME]"
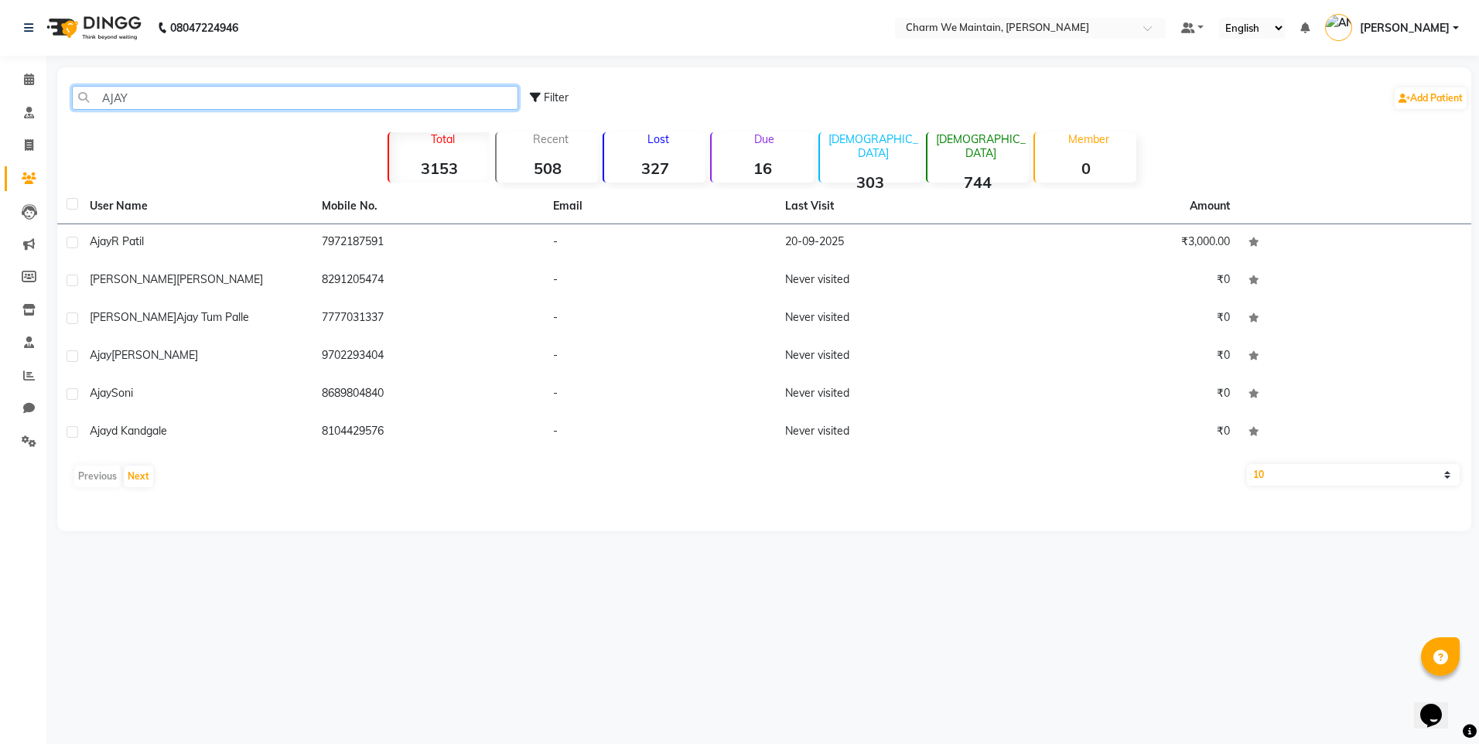
click at [217, 89] on input "AJAY" at bounding box center [295, 98] width 446 height 24
type input "A"
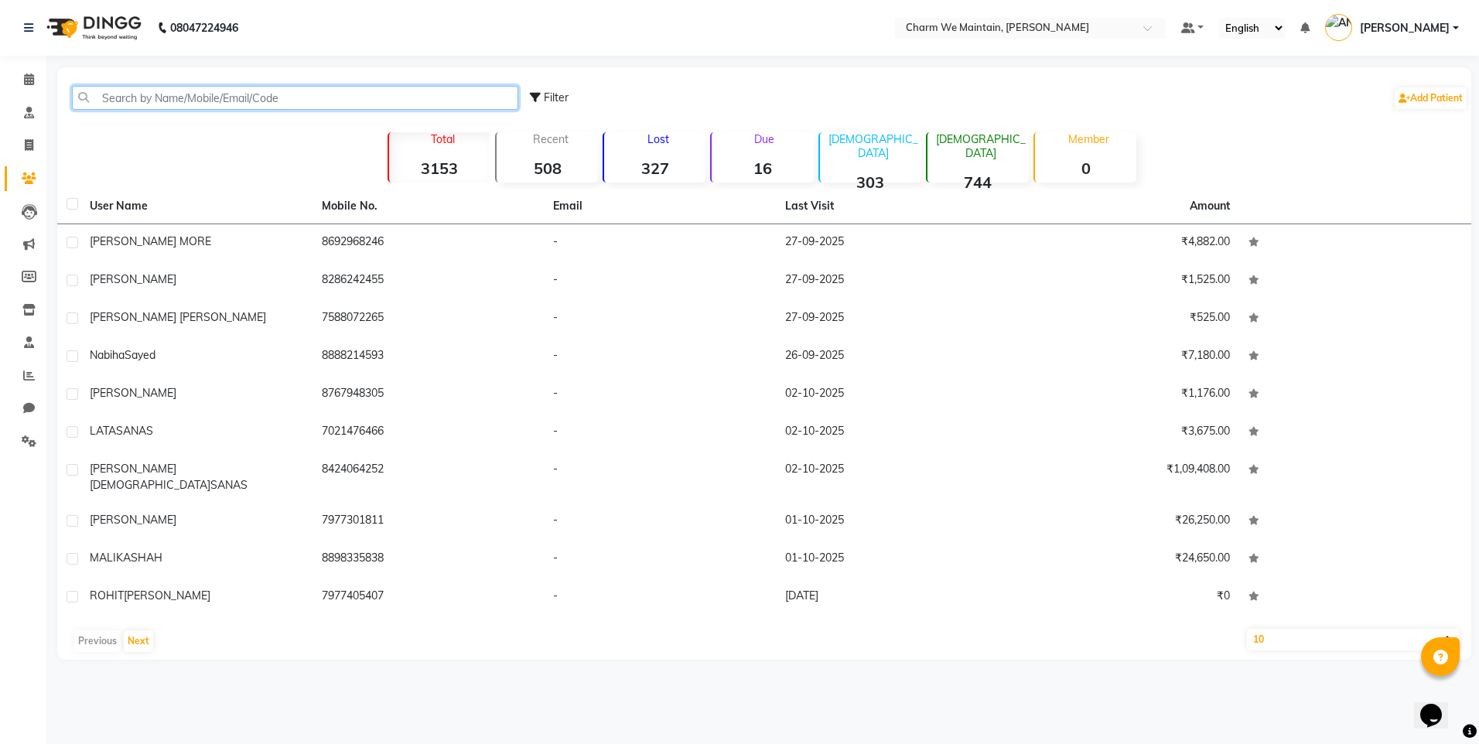
paste input "[PERSON_NAME]"
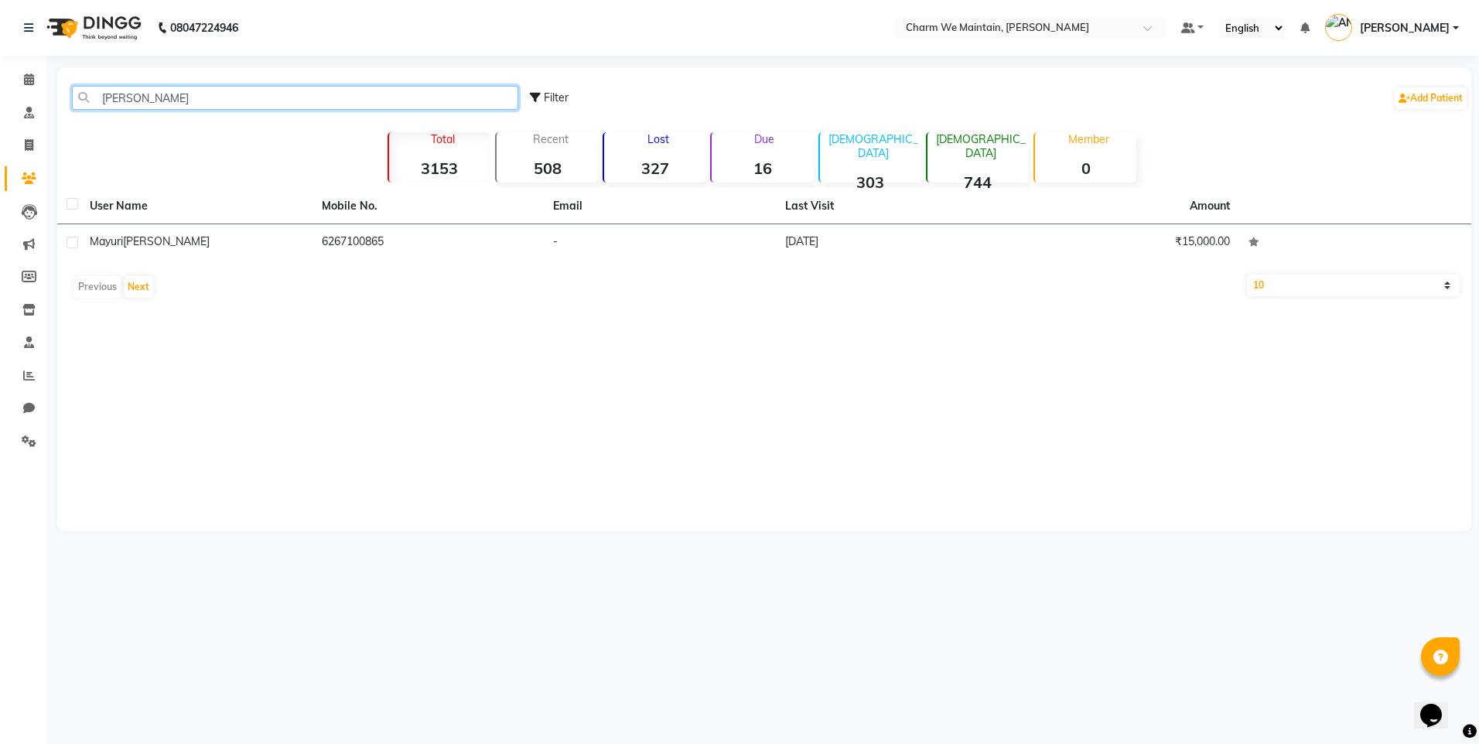
type input "[PERSON_NAME]"
click at [1063, 401] on div "[PERSON_NAME] Filter Add Patient Total 3153 Recent 508 Lost 327 Due 16 [DEMOGRA…" at bounding box center [764, 299] width 1414 height 464
